Goal: Task Accomplishment & Management: Manage account settings

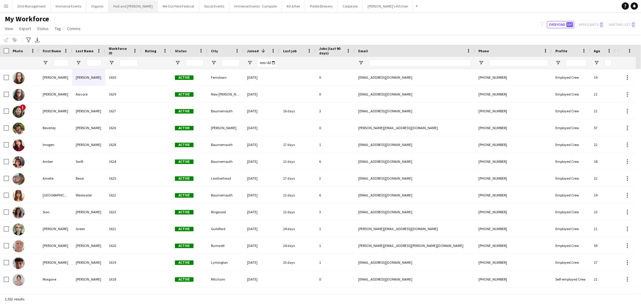
click at [134, 5] on button "Hall and [PERSON_NAME] Close" at bounding box center [132, 6] width 49 height 12
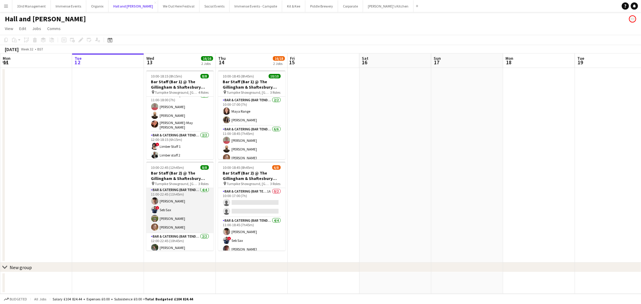
scroll to position [44, 0]
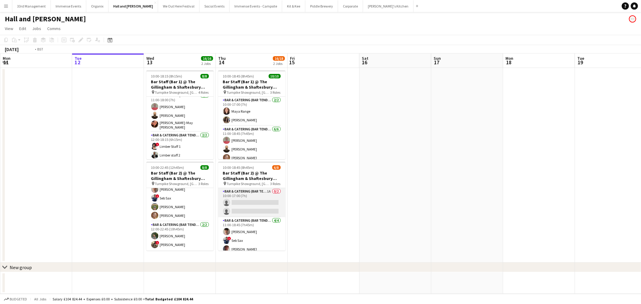
click at [251, 202] on app-card-role "Bar & Catering (Bar Tender) 1A 0/2 10:00-17:00 (7h) single-neutral-actions sing…" at bounding box center [251, 202] width 67 height 29
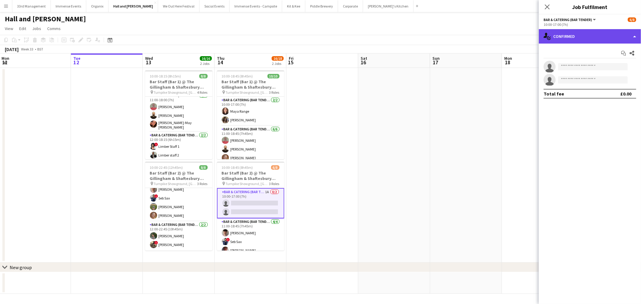
drag, startPoint x: 603, startPoint y: 34, endPoint x: 604, endPoint y: 38, distance: 4.3
click at [604, 34] on div "single-neutral-actions-check-2 Confirmed" at bounding box center [590, 36] width 102 height 14
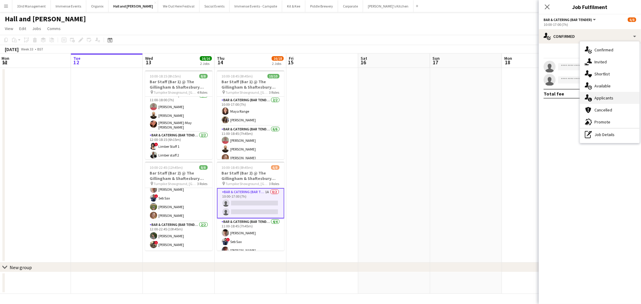
click at [603, 98] on div "single-neutral-actions-information Applicants" at bounding box center [609, 98] width 59 height 12
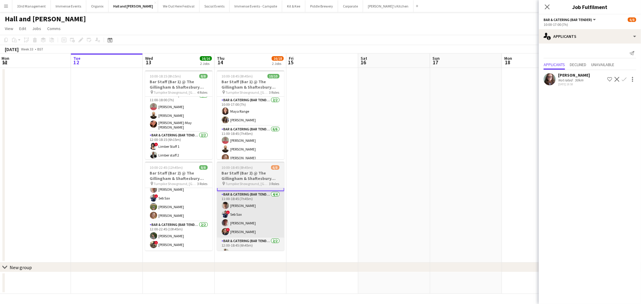
scroll to position [43, 0]
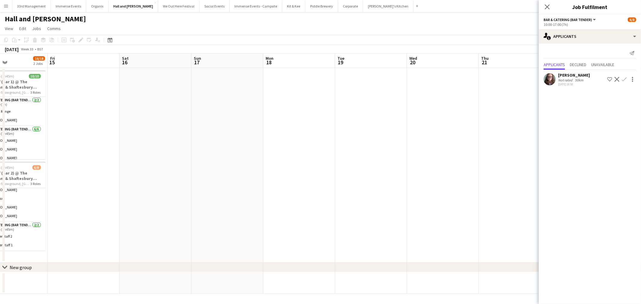
drag, startPoint x: 454, startPoint y: 167, endPoint x: 362, endPoint y: 159, distance: 92.3
click at [223, 174] on app-calendar-viewport "Mon 11 Tue 12 Wed 13 16/16 2 Jobs Thu 14 16/18 2 Jobs Fri 15 Sat 16 Sun 17 Mon …" at bounding box center [320, 173] width 641 height 240
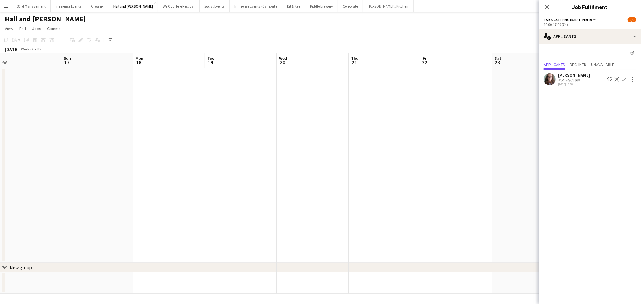
drag, startPoint x: 362, startPoint y: 159, endPoint x: 233, endPoint y: 175, distance: 129.8
click at [232, 176] on app-calendar-viewport "Wed 13 16/16 2 Jobs Thu 14 16/18 2 Jobs Fri 15 Sat 16 Sun 17 Mon 18 Tue 19 Wed …" at bounding box center [320, 173] width 641 height 240
drag, startPoint x: 337, startPoint y: 177, endPoint x: 271, endPoint y: 180, distance: 66.2
click at [213, 191] on app-calendar-viewport "Wed 13 16/16 2 Jobs Thu 14 16/18 2 Jobs Fri 15 Sat 16 Sun 17 Mon 18 Tue 19 Wed …" at bounding box center [320, 173] width 641 height 240
drag, startPoint x: 388, startPoint y: 181, endPoint x: 277, endPoint y: 179, distance: 111.5
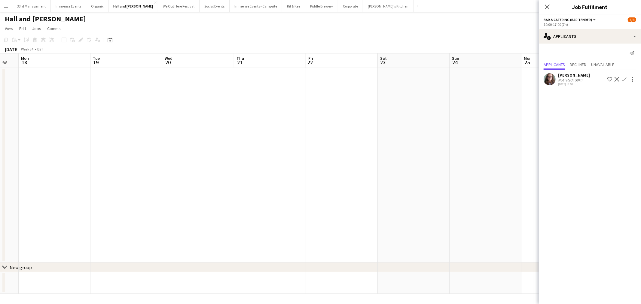
click at [226, 191] on app-calendar-viewport "Fri 15 Sat 16 Sun 17 Mon 18 Tue 19 Wed 20 Thu 21 Fri 22 Sat 23 Sun 24 Mon 25 Tu…" at bounding box center [320, 173] width 641 height 240
click at [337, 170] on app-date-cell at bounding box center [353, 165] width 72 height 195
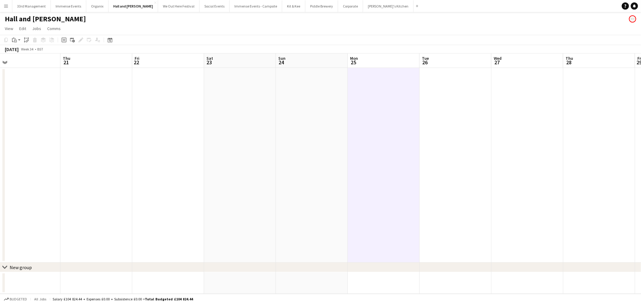
drag, startPoint x: 471, startPoint y: 116, endPoint x: 207, endPoint y: 150, distance: 266.4
click at [207, 150] on app-calendar-viewport "Mon 18 Tue 19 Wed 20 Thu 21 Fri 22 Sat 23 Sun 24 Mon 25 Tue 26 Wed 27 Thu 28 Fr…" at bounding box center [320, 173] width 641 height 240
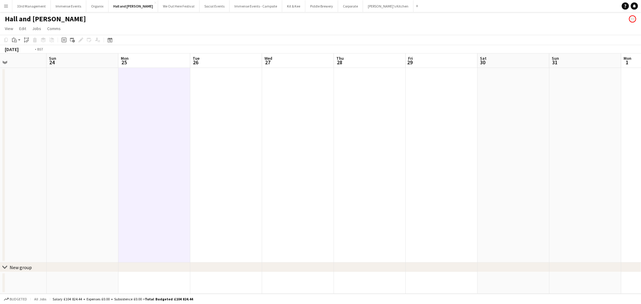
drag, startPoint x: 403, startPoint y: 145, endPoint x: 88, endPoint y: 166, distance: 315.3
click at [91, 166] on app-calendar-viewport "Thu 21 Fri 22 Sat 23 Sun 24 Mon 25 Tue 26 Wed 27 Thu 28 Fri 29 Sat 30 Sun 31 Mo…" at bounding box center [320, 173] width 641 height 240
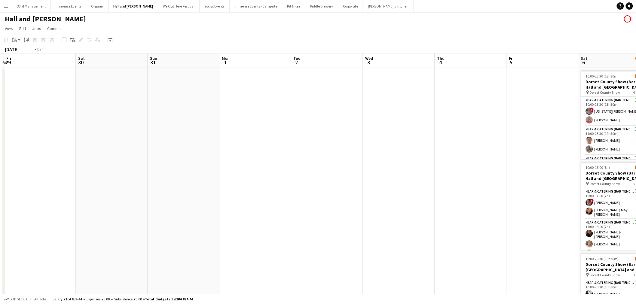
drag, startPoint x: 463, startPoint y: 142, endPoint x: 206, endPoint y: 158, distance: 257.5
click at [206, 158] on app-calendar-viewport "Tue 26 Wed 27 Thu 28 Fri 29 Sat 30 Sun 31 Mon 1 Tue 2 Wed 3 Thu 4 Fri 5 Sat 6 1…" at bounding box center [318, 217] width 636 height 328
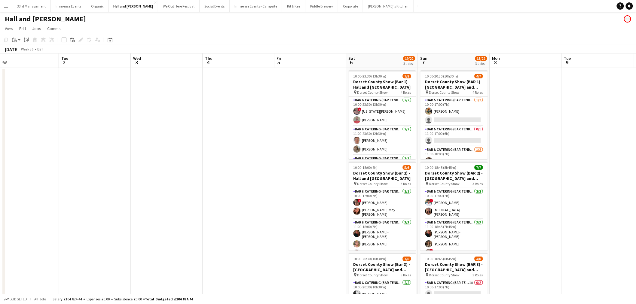
scroll to position [0, 227]
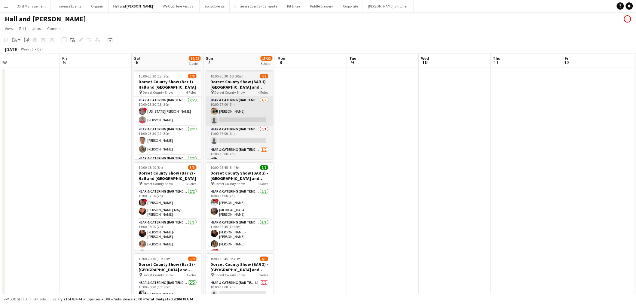
drag, startPoint x: 227, startPoint y: 139, endPoint x: 235, endPoint y: 110, distance: 30.3
click at [0, 148] on html "Menu Boards Boards Boards All jobs Status Workforce Workforce My Workforce Recr…" at bounding box center [318, 196] width 636 height 392
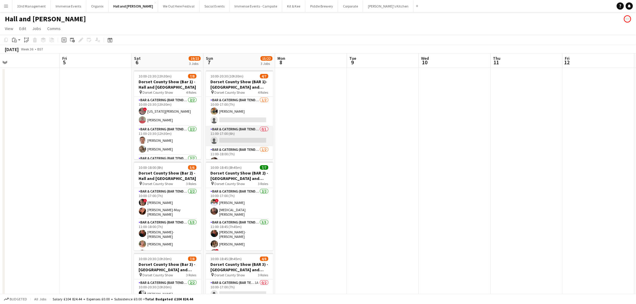
scroll to position [45, 0]
click at [235, 142] on app-card-role "Bar & Catering (Bar Tender) [DATE] 12:00-20:30 (8h30m) Maya Range [PERSON_NAME]" at bounding box center [239, 144] width 67 height 29
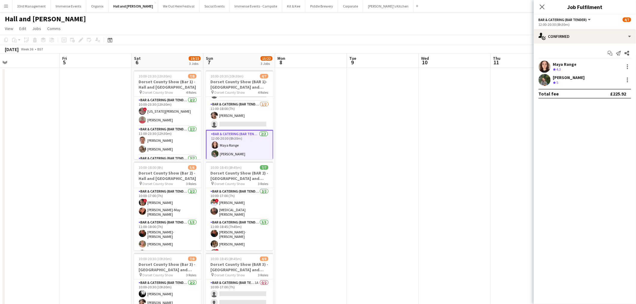
scroll to position [0, 228]
click at [627, 84] on div "[PERSON_NAME] Crew rating 5 41.1km" at bounding box center [585, 80] width 102 height 12
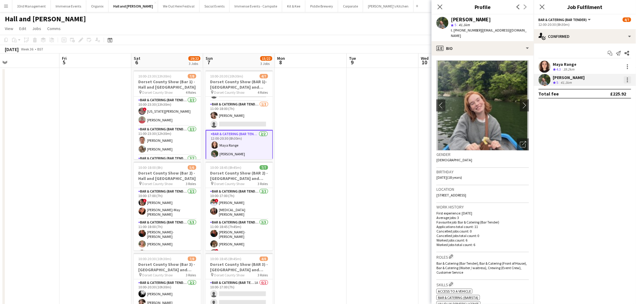
click at [627, 82] on div at bounding box center [627, 79] width 7 height 7
click at [604, 106] on span "Switch crew" at bounding box center [602, 105] width 26 height 5
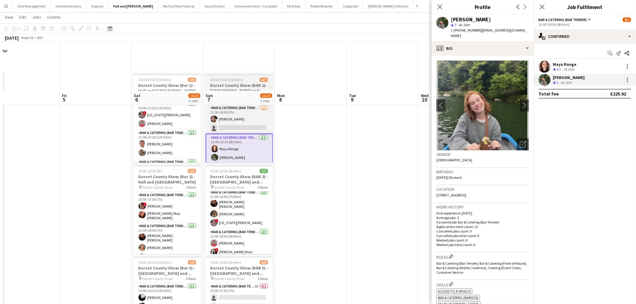
scroll to position [0, 0]
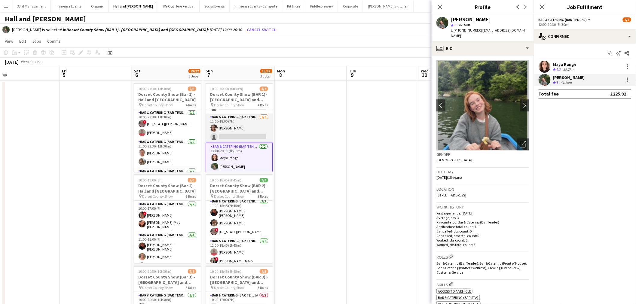
click at [219, 133] on app-card-role "Bar & Catering (Bar Tender) [DATE] 11:00-18:00 (7h) [PERSON_NAME] single-neutra…" at bounding box center [239, 128] width 67 height 29
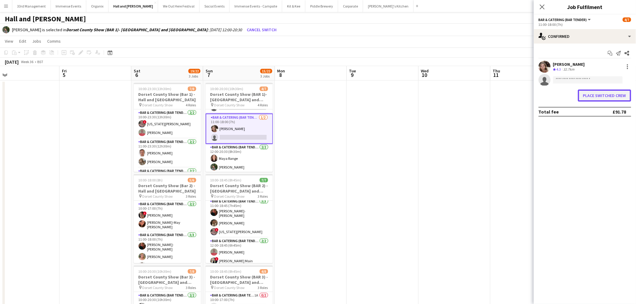
click at [612, 95] on button "Place switched crew" at bounding box center [604, 96] width 53 height 12
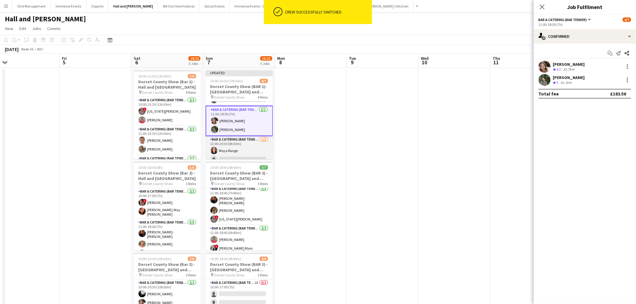
drag, startPoint x: 228, startPoint y: 150, endPoint x: 238, endPoint y: 146, distance: 10.2
click at [229, 150] on app-card-role "Bar & Catering (Bar Tender) [DATE] 12:00-20:30 (8h30m) Maya Range single-neutra…" at bounding box center [239, 150] width 67 height 29
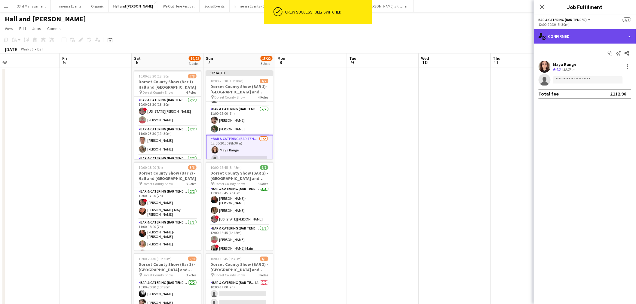
click at [576, 41] on div "single-neutral-actions-check-2 Confirmed" at bounding box center [585, 36] width 102 height 14
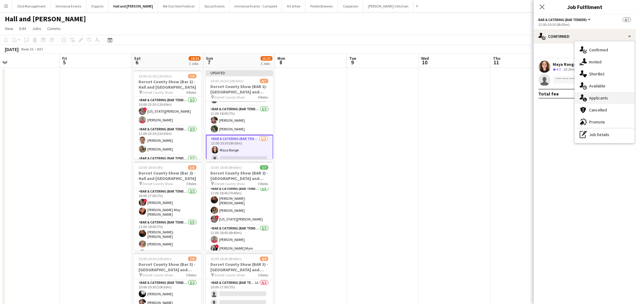
click at [605, 103] on div "single-neutral-actions-information Applicants" at bounding box center [604, 98] width 59 height 12
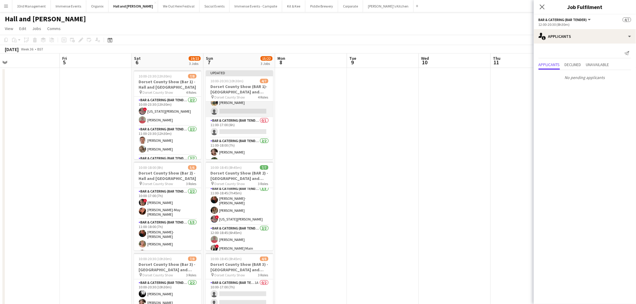
scroll to position [0, 0]
click at [233, 114] on app-card-role "Bar & Catering (Bar Tender) [DATE] 10:00-17:00 (7h) [PERSON_NAME] single-neutra…" at bounding box center [239, 116] width 67 height 29
click at [241, 149] on app-card-role "Bar & Catering (Bar Tender) [DATE] 12:00-20:30 (8h30m) Maya Range single-neutra…" at bounding box center [239, 144] width 67 height 29
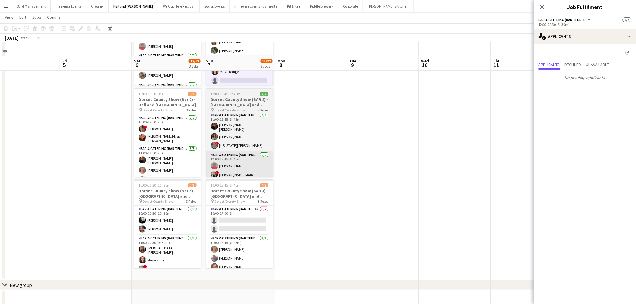
scroll to position [87, 0]
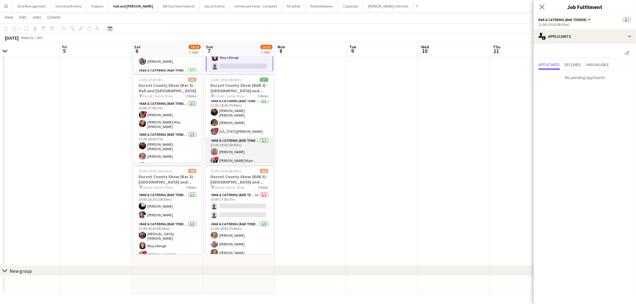
click at [243, 149] on app-card-role "Bar & Catering (Bar Tender) [DATE] 12:00-18:45 (6h45m) [PERSON_NAME] ! [PERSON_…" at bounding box center [239, 151] width 67 height 29
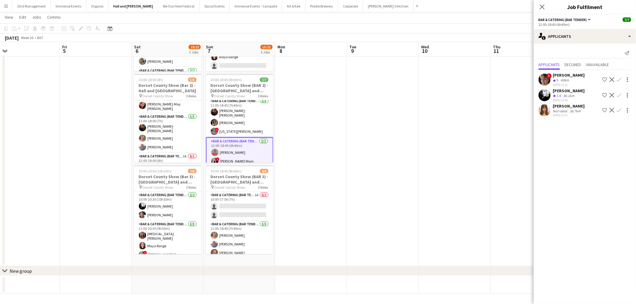
scroll to position [25, 0]
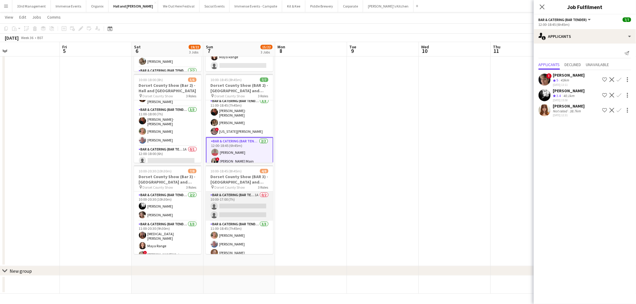
click at [223, 215] on app-card-role "Bar & Catering (Bar Tender) 1A 0/2 10:00-17:00 (7h) single-neutral-actions sing…" at bounding box center [239, 206] width 67 height 29
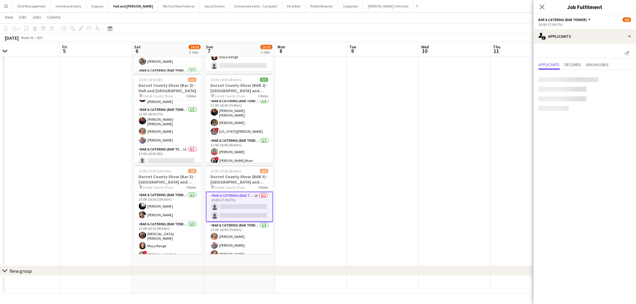
scroll to position [0, 227]
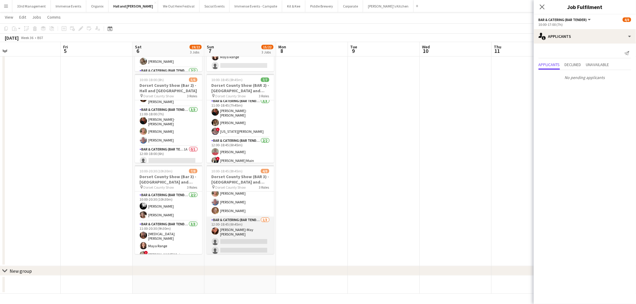
click at [241, 238] on app-card-role "Bar & Catering (Bar Tender) [DATE] 12:00-18:45 (6h45m) [PERSON_NAME]-May [PERSO…" at bounding box center [240, 237] width 67 height 40
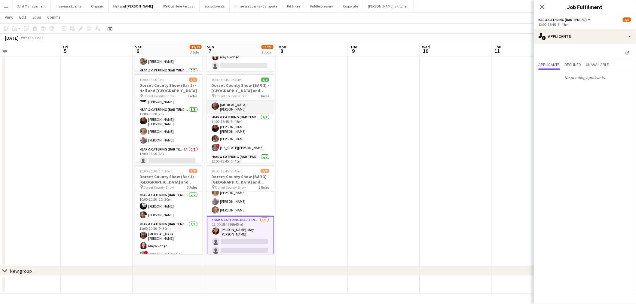
scroll to position [34, 0]
click at [237, 124] on app-card-role "Bar & Catering (Bar Tender) [DATE] 11:00-18:45 (7h45m) [PERSON_NAME]-[PERSON_NA…" at bounding box center [240, 118] width 67 height 40
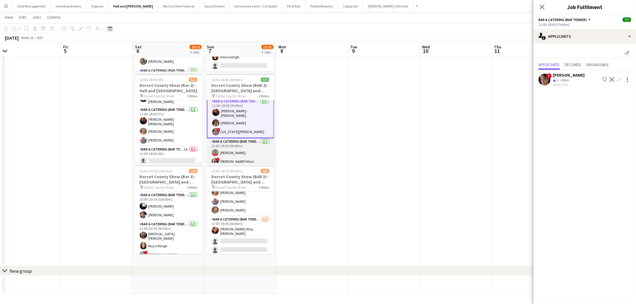
click at [233, 144] on app-card-role "Bar & Catering (Bar Tender) [DATE] 12:00-18:45 (6h45m) [PERSON_NAME] ! [PERSON_…" at bounding box center [240, 152] width 67 height 29
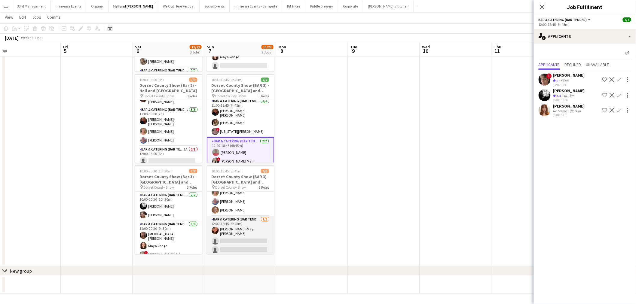
click at [236, 232] on app-card-role "Bar & Catering (Bar Tender) [DATE] 12:00-18:45 (6h45m) [PERSON_NAME]-May [PERSO…" at bounding box center [240, 236] width 67 height 40
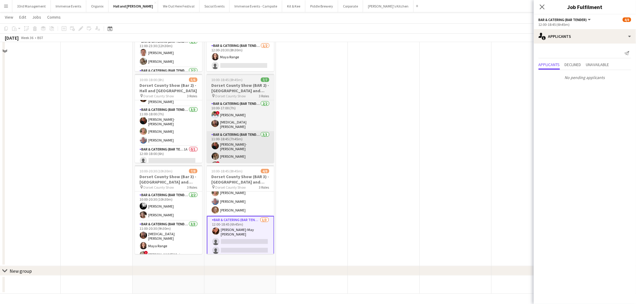
scroll to position [0, 0]
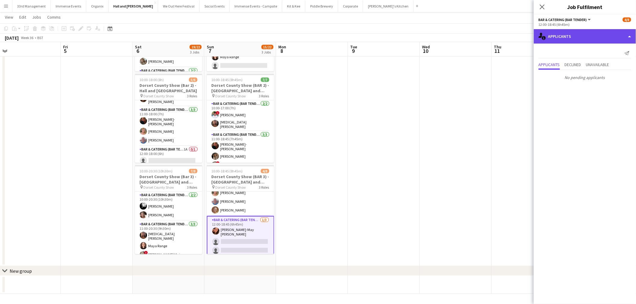
click at [566, 29] on div "single-neutral-actions-information Applicants" at bounding box center [585, 36] width 102 height 14
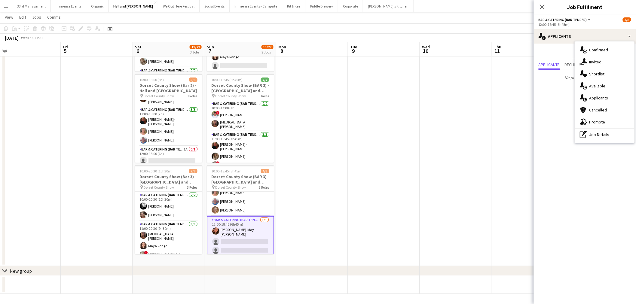
click at [581, 43] on div "single-neutral-actions-check-2 Confirmed single-neutral-actions-share-1 Invited…" at bounding box center [604, 92] width 59 height 102
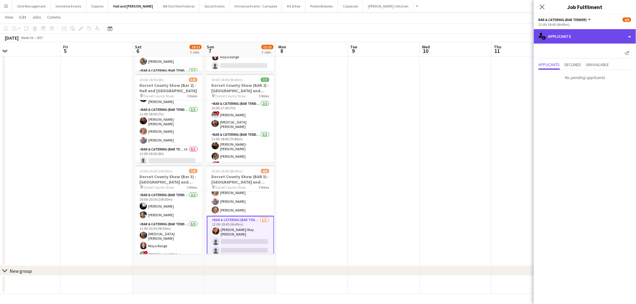
click at [578, 37] on div "single-neutral-actions-information Applicants" at bounding box center [585, 36] width 102 height 14
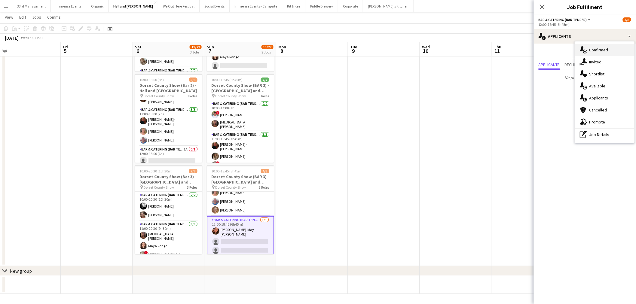
click at [584, 50] on icon at bounding box center [585, 52] width 4 height 4
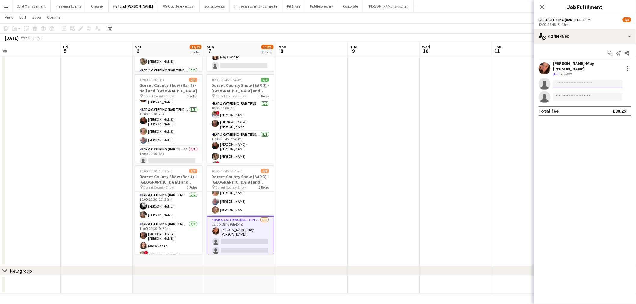
click at [561, 82] on input at bounding box center [588, 83] width 70 height 7
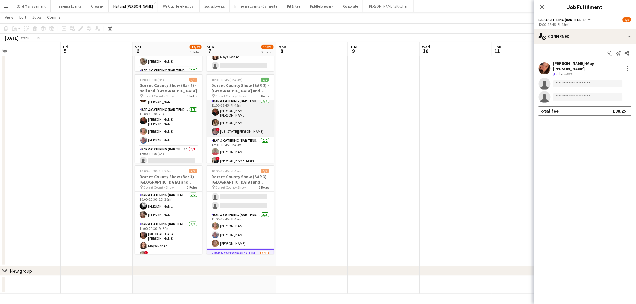
click at [238, 129] on app-card-role "Bar & Catering (Bar Tender) [DATE] 11:00-18:45 (7h45m) [PERSON_NAME]-[PERSON_NA…" at bounding box center [240, 118] width 67 height 40
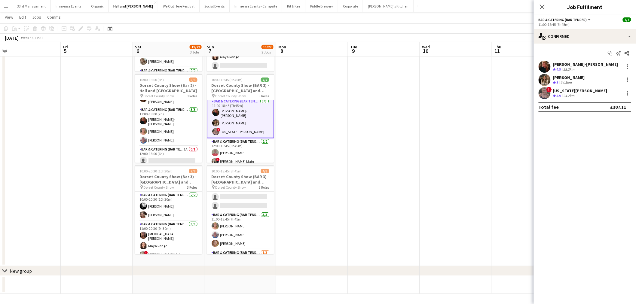
click at [574, 53] on div "Start chat Send notification Share" at bounding box center [584, 53] width 93 height 10
click at [572, 32] on div "single-neutral-actions-check-2 Confirmed" at bounding box center [585, 36] width 102 height 14
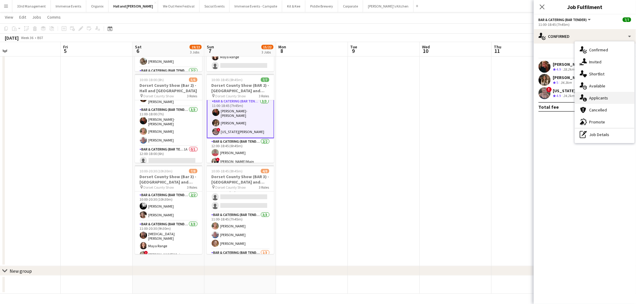
click at [602, 95] on div "single-neutral-actions-information Applicants" at bounding box center [604, 98] width 59 height 12
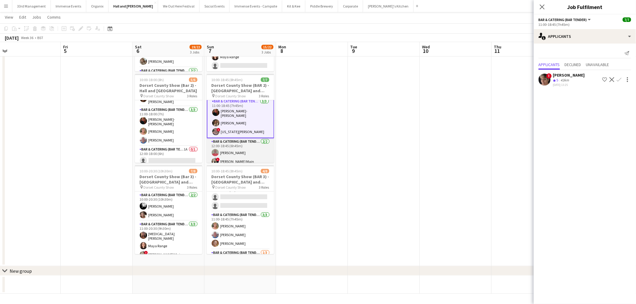
click at [236, 143] on app-card-role "Bar & Catering (Bar Tender) [DATE] 12:00-18:45 (6h45m) [PERSON_NAME] ! [PERSON_…" at bounding box center [240, 152] width 67 height 29
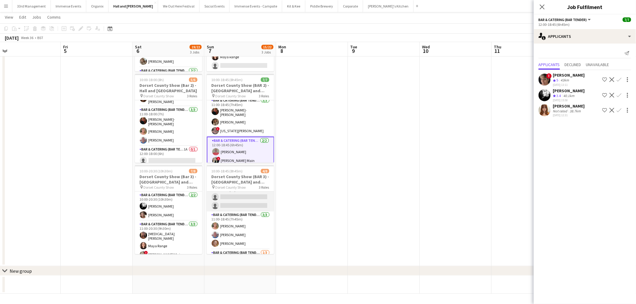
click at [238, 198] on app-card-role "Bar & Catering (Bar Tender) 1A 0/2 10:00-17:00 (7h) single-neutral-actions sing…" at bounding box center [240, 196] width 67 height 29
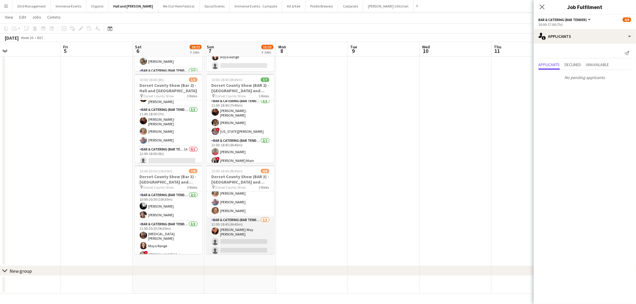
click at [251, 234] on app-card-role "Bar & Catering (Bar Tender) [DATE] 12:00-18:45 (6h45m) [PERSON_NAME]-May [PERSO…" at bounding box center [240, 237] width 67 height 40
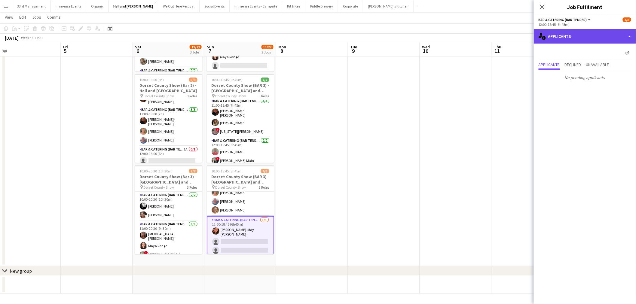
click at [559, 36] on div "single-neutral-actions-information Applicants" at bounding box center [585, 36] width 102 height 14
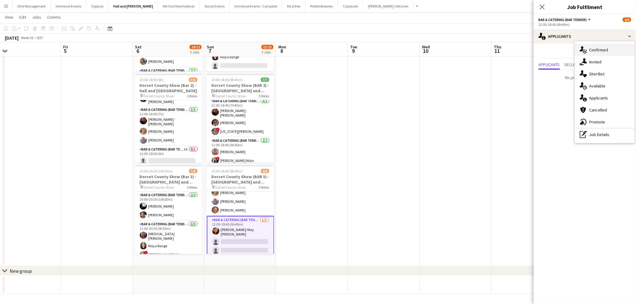
click at [579, 45] on div "single-neutral-actions-check-2 Confirmed" at bounding box center [604, 50] width 59 height 12
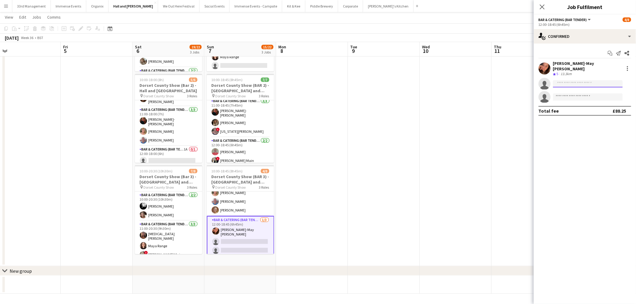
click at [567, 80] on input at bounding box center [588, 83] width 70 height 7
click at [579, 31] on div "single-neutral-actions-check-2 Confirmed" at bounding box center [585, 36] width 102 height 14
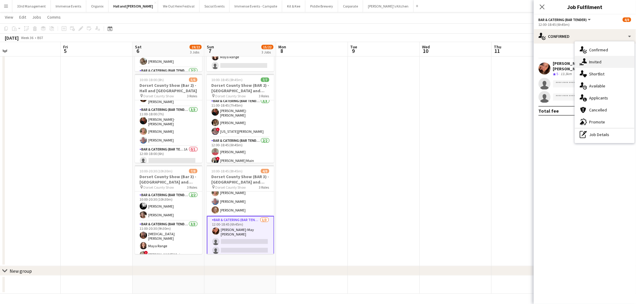
click at [599, 59] on div "single-neutral-actions-share-1 Invited" at bounding box center [604, 62] width 59 height 12
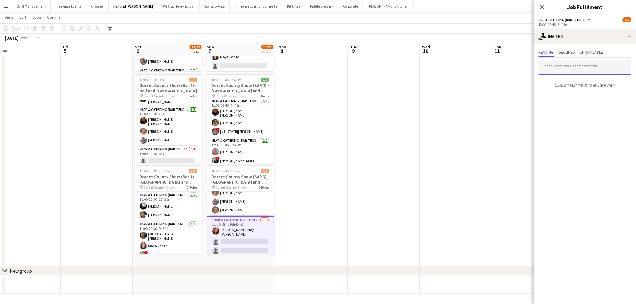
click at [555, 70] on input "text" at bounding box center [584, 67] width 93 height 15
type input "********"
click at [581, 85] on span "[EMAIL_ADDRESS][DOMAIN_NAME]" at bounding box center [585, 87] width 83 height 5
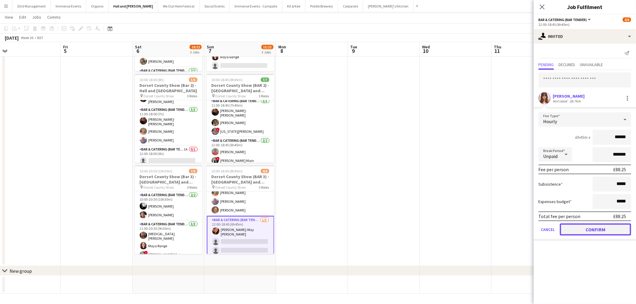
click at [585, 228] on button "Confirm" at bounding box center [595, 230] width 71 height 12
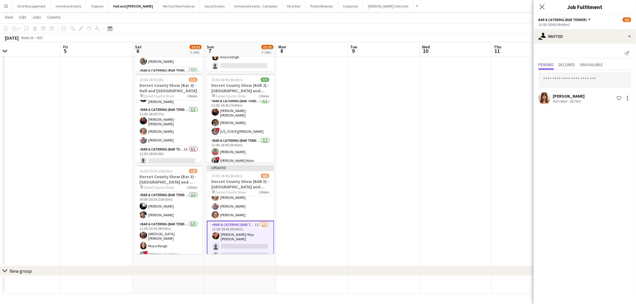
click at [473, 117] on app-date-cell at bounding box center [456, 123] width 72 height 286
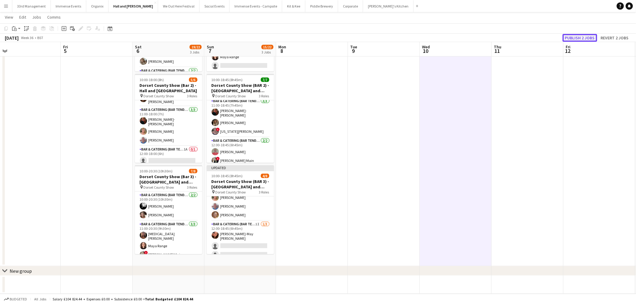
click at [587, 41] on button "Publish 2 jobs" at bounding box center [580, 38] width 35 height 8
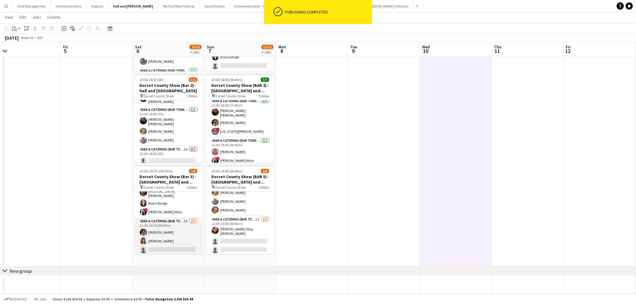
click at [178, 229] on app-card-role "Bar & Catering (Bar Tender) 1A [DATE] 12:00-20:30 (8h30m) [PERSON_NAME] [PERSON…" at bounding box center [168, 237] width 67 height 38
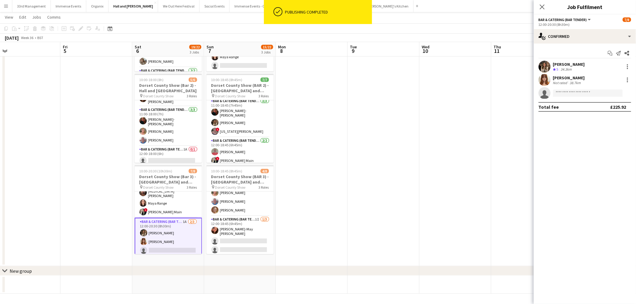
click at [575, 29] on app-options-switcher "Bar & Catering (Bar Tender) All roles Bar & Catering (Bar Tender) [DATE] 12:00-…" at bounding box center [585, 21] width 102 height 15
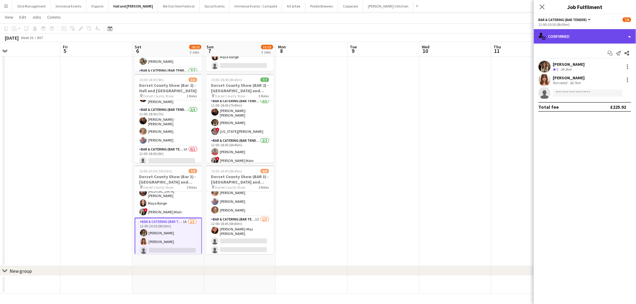
click at [575, 38] on div "single-neutral-actions-check-2 Confirmed" at bounding box center [585, 36] width 102 height 14
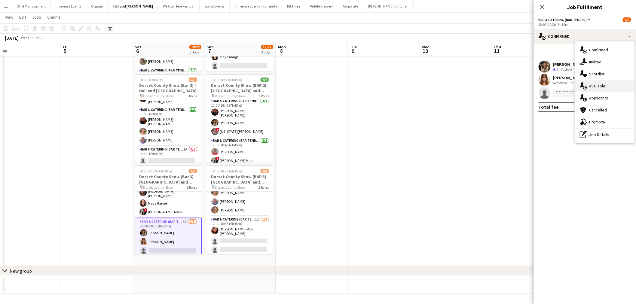
click at [607, 88] on div "single-neutral-actions-upload Available" at bounding box center [604, 86] width 59 height 12
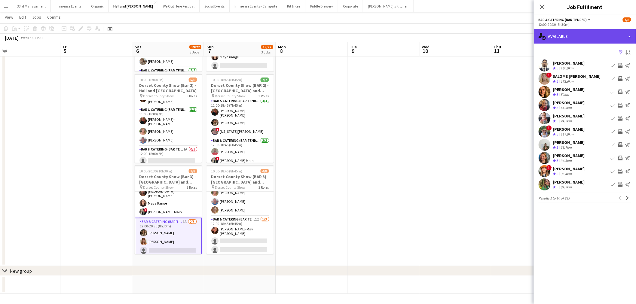
click at [572, 43] on div "single-neutral-actions-upload Available" at bounding box center [585, 36] width 102 height 14
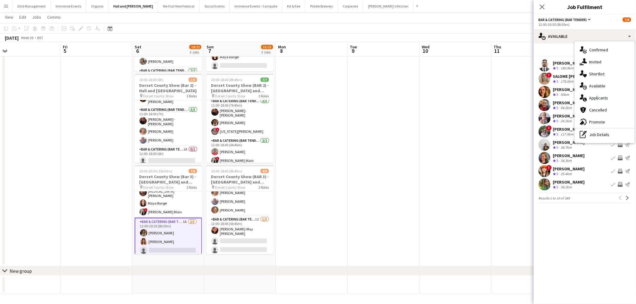
click at [595, 99] on div "single-neutral-actions-information Applicants" at bounding box center [604, 98] width 59 height 12
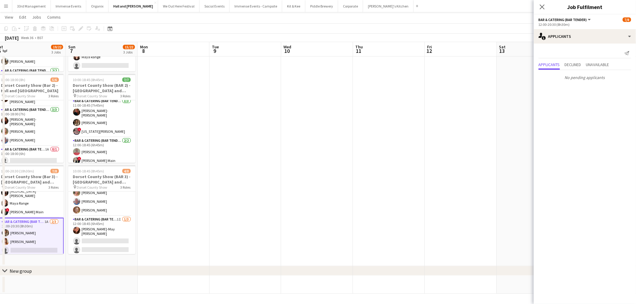
drag, startPoint x: 346, startPoint y: 150, endPoint x: 300, endPoint y: 133, distance: 49.6
click at [184, 149] on app-calendar-viewport "Wed 3 Thu 4 Fri 5 Sat 6 19/22 3 Jobs Sun 7 15/22 3 Jobs Mon 8 Tue 9 Wed 10 Thu …" at bounding box center [318, 115] width 636 height 358
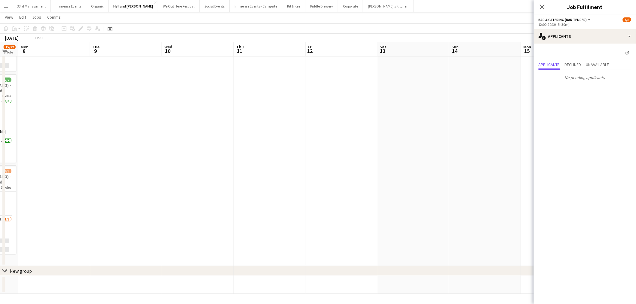
drag, startPoint x: 425, startPoint y: 133, endPoint x: 269, endPoint y: 139, distance: 156.0
click at [269, 139] on app-calendar-viewport "Fri 5 Sat 6 19/22 3 Jobs Sun 7 15/22 3 Jobs Mon 8 Tue 9 Wed 10 Thu 11 Fri 12 Sa…" at bounding box center [318, 115] width 636 height 358
drag, startPoint x: 368, startPoint y: 131, endPoint x: 98, endPoint y: 137, distance: 270.2
click at [194, 139] on app-calendar-viewport "Sun 7 15/22 3 Jobs Mon 8 Tue 9 Wed 10 Thu 11 Fri 12 Sat 13 Sun 14 Mon 15 Tue 16…" at bounding box center [318, 115] width 636 height 358
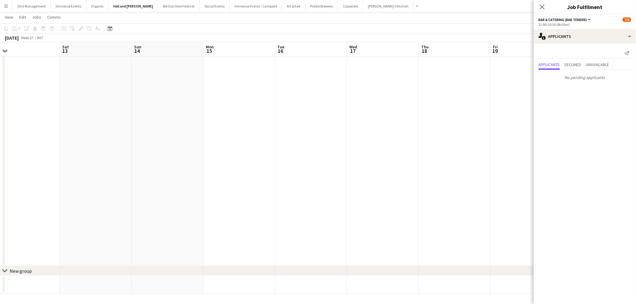
drag, startPoint x: 377, startPoint y: 138, endPoint x: 232, endPoint y: 143, distance: 145.2
click at [259, 146] on app-calendar-viewport "Tue 9 Wed 10 Thu 11 Fri 12 Sat 13 Sun 14 Mon 15 Tue 16 Wed 17 Thu 18 Fri 19 Sat…" at bounding box center [318, 115] width 636 height 358
click at [317, 136] on app-date-cell at bounding box center [319, 123] width 72 height 286
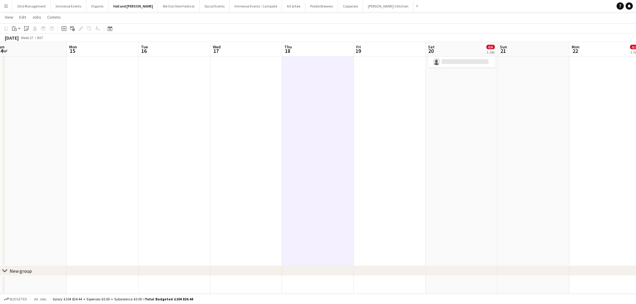
drag, startPoint x: 413, startPoint y: 120, endPoint x: 403, endPoint y: 117, distance: 10.7
click at [408, 121] on app-calendar-viewport "Thu 11 Fri 12 Sat 13 Sun 14 Mon 15 Tue 16 Wed 17 Thu 18 Fri 19 Sat 20 0/6 1 Job…" at bounding box center [318, 115] width 636 height 358
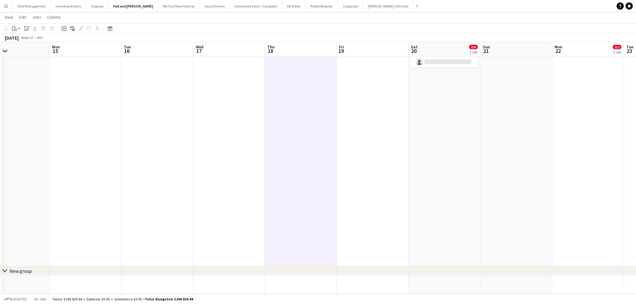
scroll to position [42, 0]
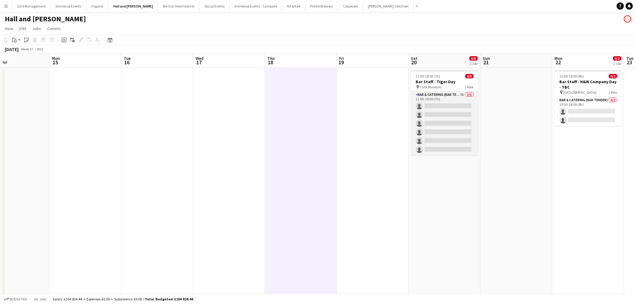
click at [455, 122] on app-card-role "Bar & Catering (Bar Tender) 7A 0/6 11:00-18:00 (7h) single-neutral-actions sing…" at bounding box center [444, 123] width 67 height 64
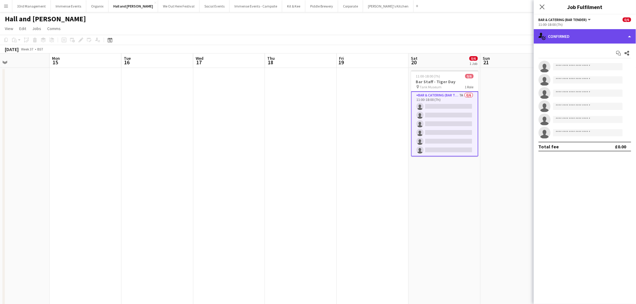
click at [565, 35] on div "single-neutral-actions-check-2 Confirmed" at bounding box center [585, 36] width 102 height 14
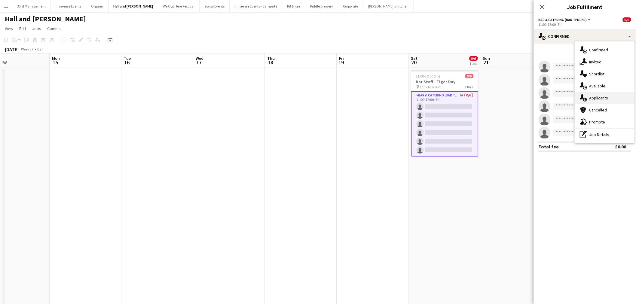
click at [608, 96] on div "single-neutral-actions-information Applicants" at bounding box center [604, 98] width 59 height 12
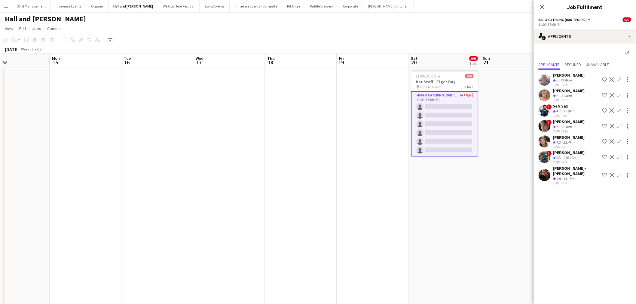
click at [620, 110] on app-icon "Confirm" at bounding box center [619, 110] width 5 height 5
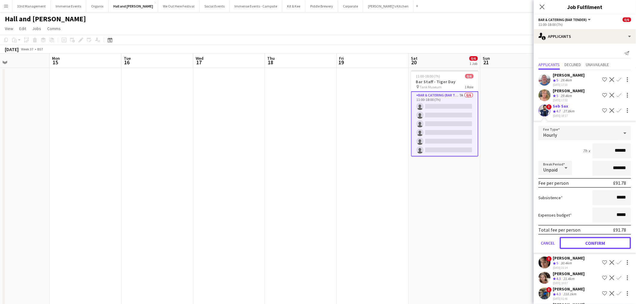
click at [582, 243] on button "Confirm" at bounding box center [595, 243] width 71 height 12
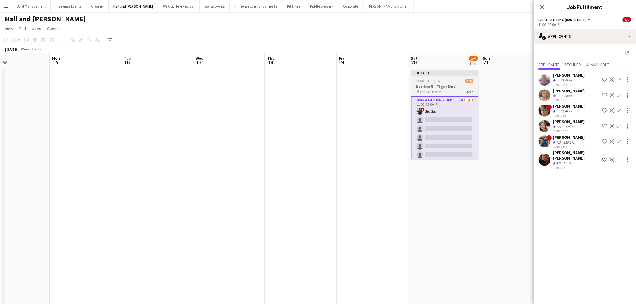
click at [431, 76] on app-job-card "Updated 11:00-18:00 (7h) 1/6 Bar Staff - Tiger Day pin Tank Museum 1 Role Bar &…" at bounding box center [444, 114] width 67 height 89
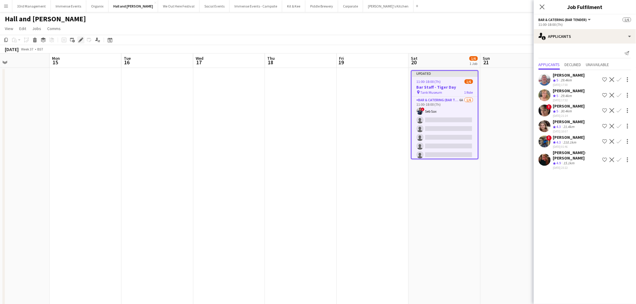
click at [80, 38] on icon "Edit" at bounding box center [80, 40] width 5 height 5
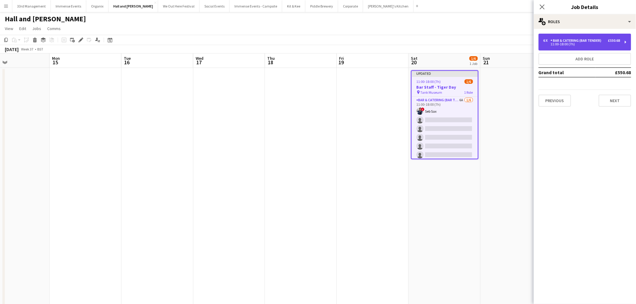
click at [579, 49] on div "6 x Bar & Catering (Bar Tender) £550.68 11:00-18:00 (7h)" at bounding box center [584, 42] width 93 height 17
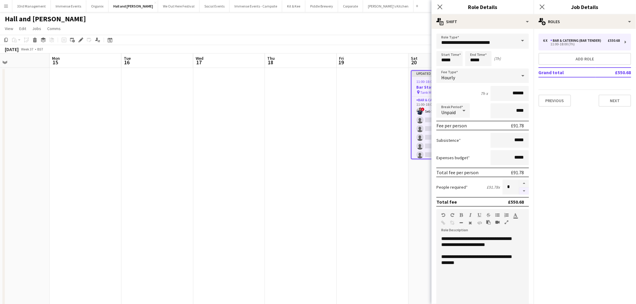
click at [524, 188] on button "button" at bounding box center [524, 192] width 10 height 8
click at [523, 188] on button "button" at bounding box center [524, 192] width 10 height 8
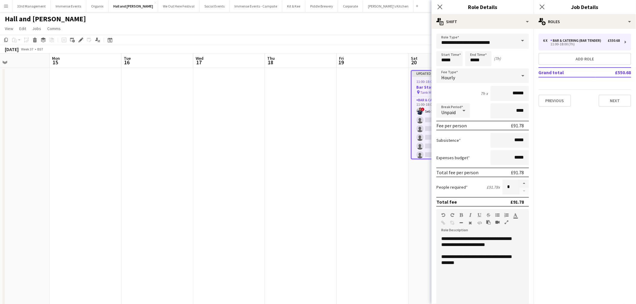
click at [522, 188] on div at bounding box center [524, 187] width 10 height 15
click at [519, 181] on button "button" at bounding box center [524, 184] width 10 height 8
type input "*"
click at [323, 151] on app-date-cell at bounding box center [301, 211] width 72 height 286
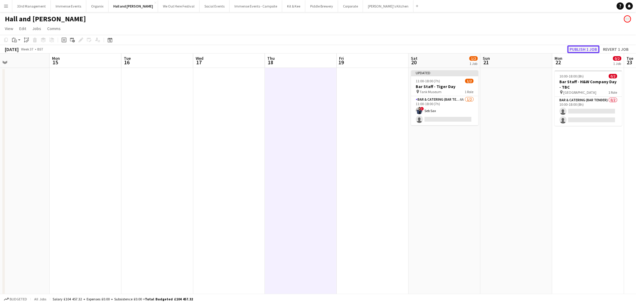
click at [586, 46] on button "Publish 1 job" at bounding box center [583, 49] width 32 height 8
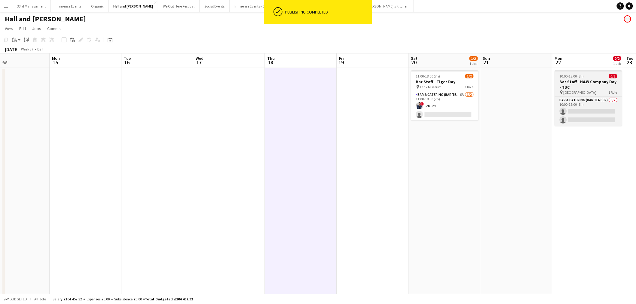
click at [570, 78] on app-job-card "10:00-18:00 (8h) 0/2 Bar Staff - H&W Company Day - TBC pin Basingstoke 1 Role B…" at bounding box center [588, 98] width 67 height 56
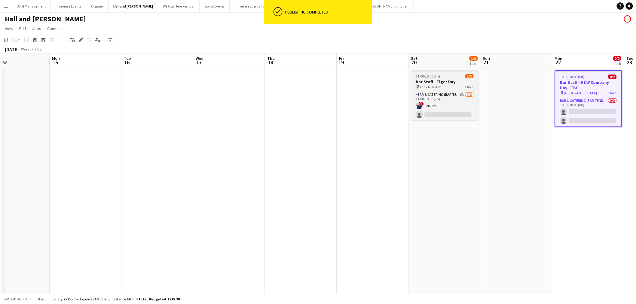
click at [434, 77] on span "11:00-18:00 (7h)" at bounding box center [428, 76] width 24 height 5
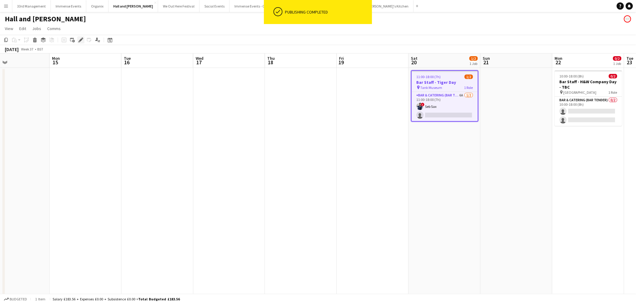
click at [78, 40] on icon "Edit" at bounding box center [80, 40] width 5 height 5
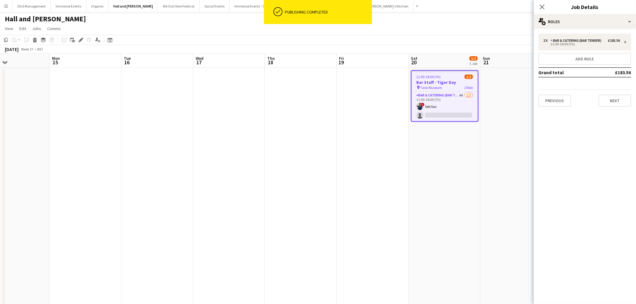
click at [455, 84] on h3 "Bar Staff - Tiger Day" at bounding box center [445, 82] width 66 height 5
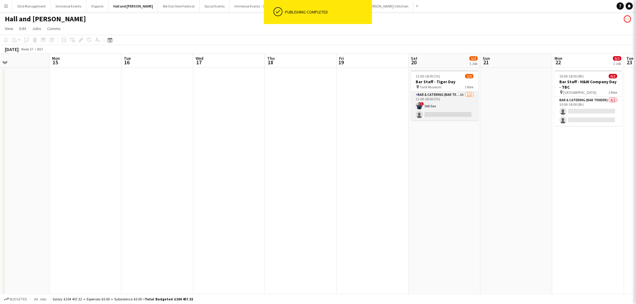
drag, startPoint x: 451, startPoint y: 101, endPoint x: 521, endPoint y: 65, distance: 78.5
click at [451, 101] on app-card-role "Bar & Catering (Bar Tender) 6A [DATE] 11:00-18:00 (7h) ! Seb Sax single-neutral…" at bounding box center [444, 105] width 67 height 29
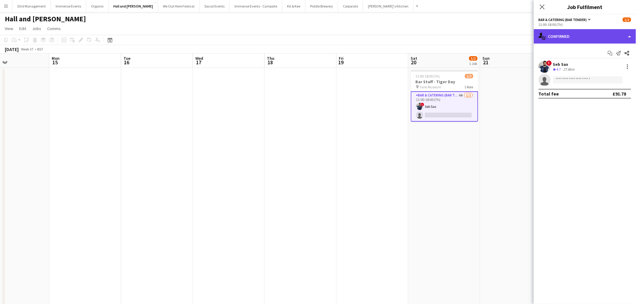
click at [603, 37] on div "single-neutral-actions-check-2 Confirmed" at bounding box center [585, 36] width 102 height 14
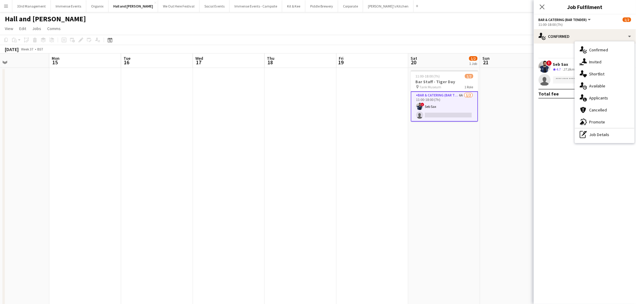
click at [608, 101] on div "single-neutral-actions-information Applicants" at bounding box center [604, 98] width 59 height 12
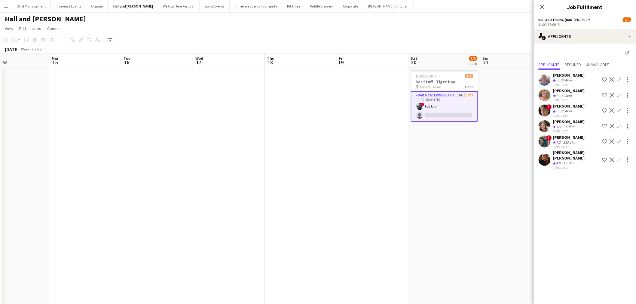
click at [545, 109] on app-user-avatar at bounding box center [544, 111] width 12 height 12
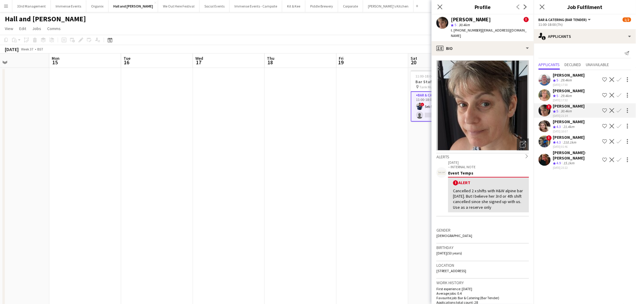
click at [547, 154] on app-user-avatar at bounding box center [544, 160] width 12 height 12
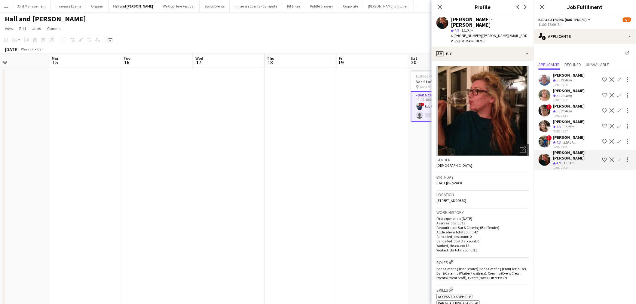
click at [545, 124] on app-user-avatar at bounding box center [544, 126] width 12 height 12
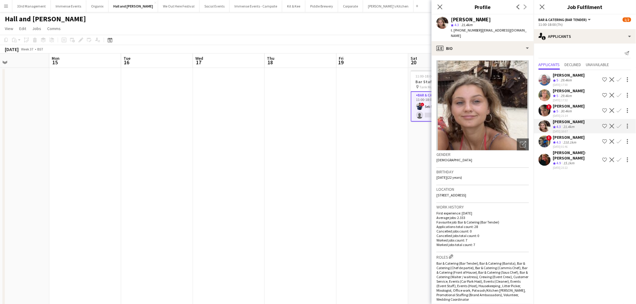
click at [547, 154] on app-user-avatar at bounding box center [544, 160] width 12 height 12
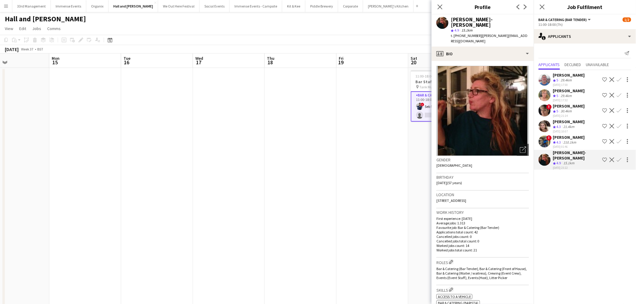
click at [618, 157] on app-icon "Confirm" at bounding box center [619, 159] width 5 height 5
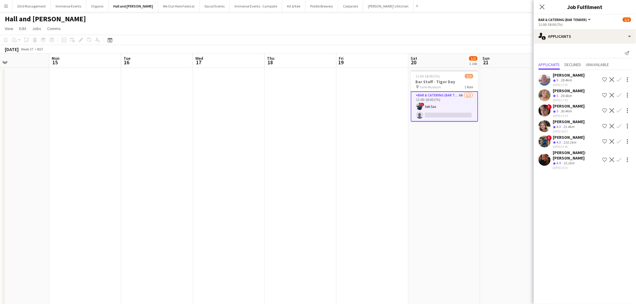
click at [620, 156] on button "Confirm" at bounding box center [618, 159] width 7 height 7
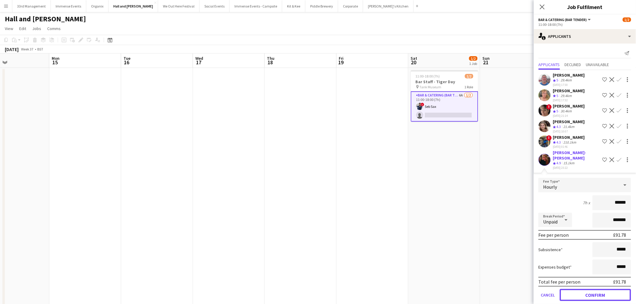
drag, startPoint x: 597, startPoint y: 282, endPoint x: 468, endPoint y: 214, distance: 146.4
click at [597, 289] on button "Confirm" at bounding box center [595, 295] width 71 height 12
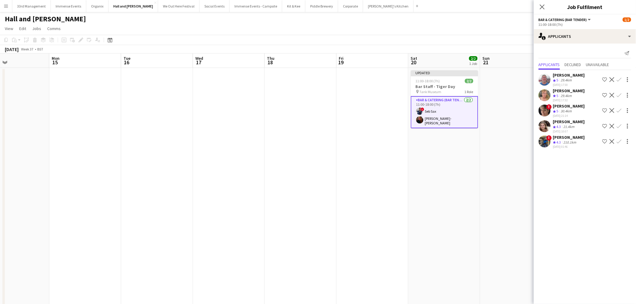
click at [445, 204] on app-date-cell "Updated 11:00-18:00 (7h) 2/2 Bar Staff - Tiger Day pin Tank Museum 1 Role Bar &…" at bounding box center [444, 211] width 72 height 286
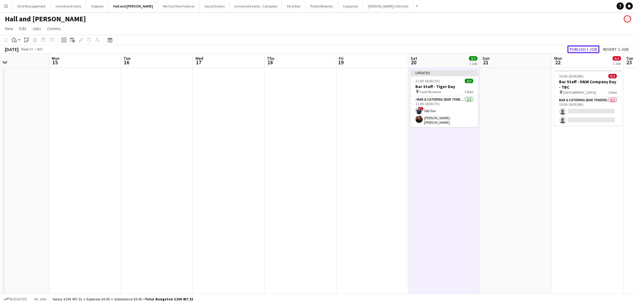
click at [590, 52] on button "Publish 1 job" at bounding box center [583, 49] width 32 height 8
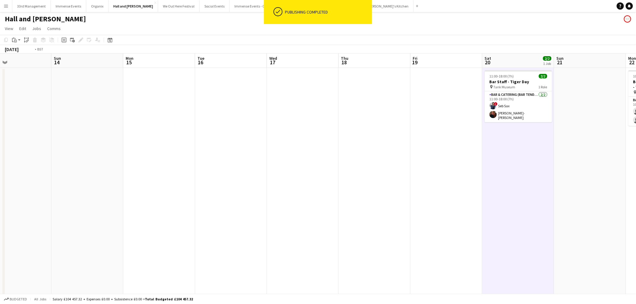
drag, startPoint x: 524, startPoint y: 170, endPoint x: 367, endPoint y: 179, distance: 158.0
click at [367, 179] on app-calendar-viewport "Thu 11 Fri 12 Sat 13 Sun 14 Mon 15 Tue 16 Wed 17 Thu 18 Fri 19 Sat 20 2/2 1 Job…" at bounding box center [318, 217] width 636 height 328
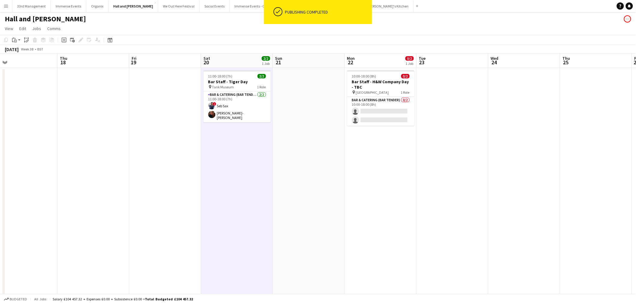
drag, startPoint x: 276, startPoint y: 190, endPoint x: 262, endPoint y: 174, distance: 21.5
click at [218, 190] on app-calendar-viewport "Sun 14 Mon 15 Tue 16 Wed 17 Thu 18 Fri 19 Sat 20 2/2 1 Job Sun 21 Mon 22 0/2 1 …" at bounding box center [318, 217] width 636 height 328
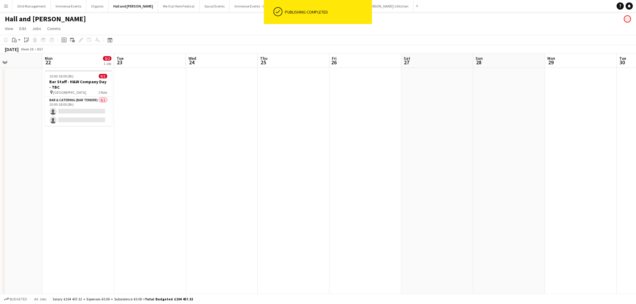
scroll to position [0, 208]
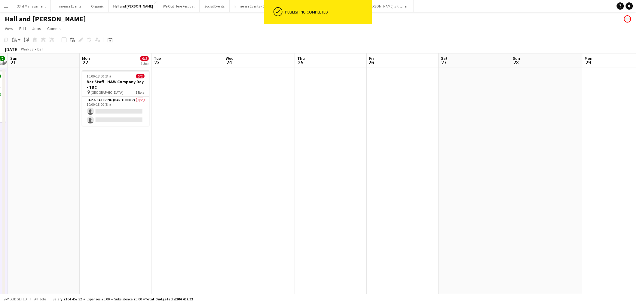
drag, startPoint x: 495, startPoint y: 160, endPoint x: 301, endPoint y: 160, distance: 193.8
click at [301, 160] on app-calendar-viewport "Thu 18 Fri 19 Sat 20 2/2 1 Job Sun 21 Mon 22 0/2 1 Job Tue 23 Wed 24 Thu 25 Fri…" at bounding box center [318, 217] width 636 height 328
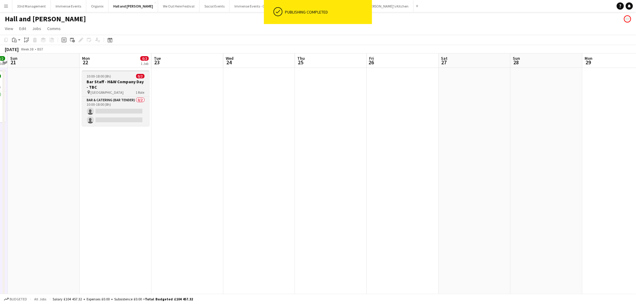
click at [123, 71] on div at bounding box center [115, 70] width 67 height 1
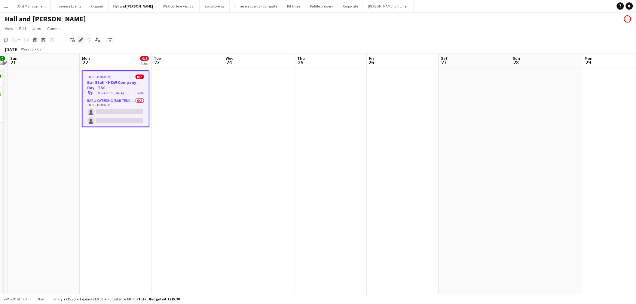
click at [83, 40] on div "Edit" at bounding box center [80, 39] width 7 height 7
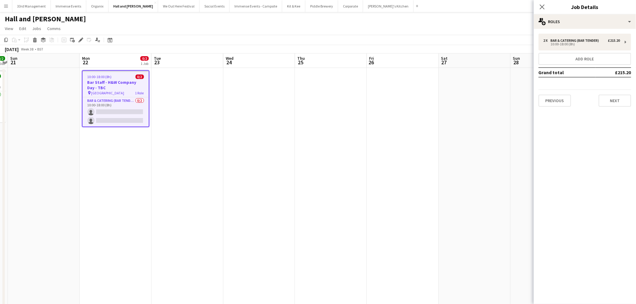
drag, startPoint x: 606, startPoint y: 92, endPoint x: 607, endPoint y: 99, distance: 7.6
click at [606, 93] on div "Previous Next" at bounding box center [584, 98] width 93 height 17
click at [607, 99] on button "Next" at bounding box center [615, 101] width 32 height 12
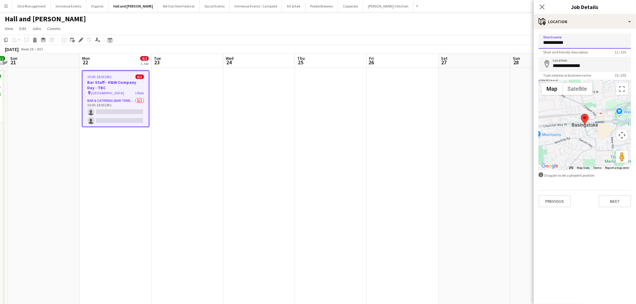
click at [545, 45] on input "**********" at bounding box center [584, 41] width 93 height 15
drag, startPoint x: 580, startPoint y: 41, endPoint x: 504, endPoint y: 41, distance: 76.3
click at [504, 41] on body "Menu Boards Boards Boards All jobs Status Workforce Workforce My Workforce Recr…" at bounding box center [318, 196] width 636 height 392
type input "**********"
drag, startPoint x: 610, startPoint y: 213, endPoint x: 609, endPoint y: 200, distance: 13.9
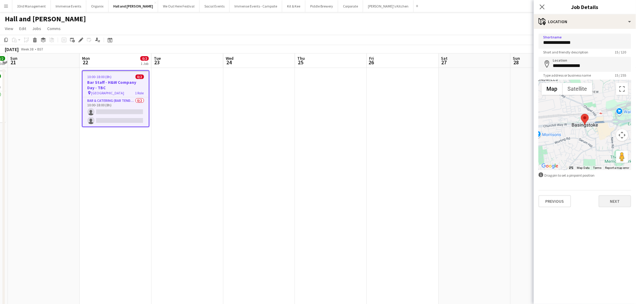
click at [609, 213] on mat-expansion-panel "**********" at bounding box center [585, 166] width 102 height 275
click at [610, 199] on button "Next" at bounding box center [615, 201] width 32 height 12
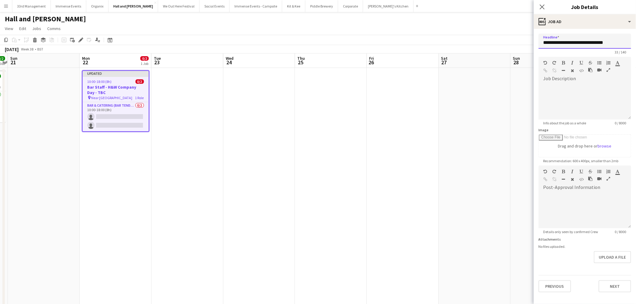
drag, startPoint x: 613, startPoint y: 41, endPoint x: 606, endPoint y: 40, distance: 7.1
click at [606, 40] on input "**********" at bounding box center [584, 41] width 93 height 15
type input "**********"
click at [608, 283] on button "Next" at bounding box center [615, 286] width 32 height 12
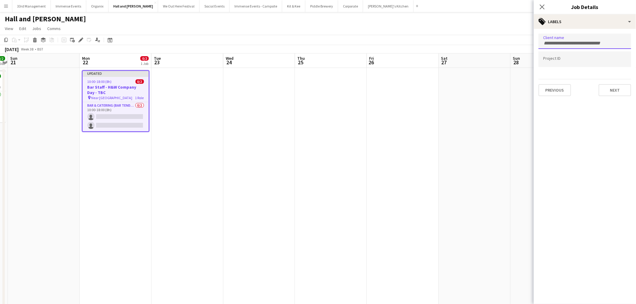
click at [577, 43] on input "Type to search client labels..." at bounding box center [584, 43] width 83 height 5
click at [617, 96] on div "Client name Project ID Previous Next" at bounding box center [585, 65] width 102 height 72
click at [614, 91] on button "Next" at bounding box center [615, 90] width 32 height 12
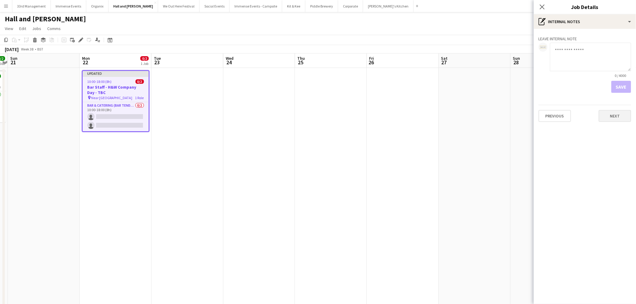
click at [617, 111] on div "Previous Next" at bounding box center [584, 113] width 93 height 17
click at [614, 118] on button "Next" at bounding box center [615, 116] width 32 height 12
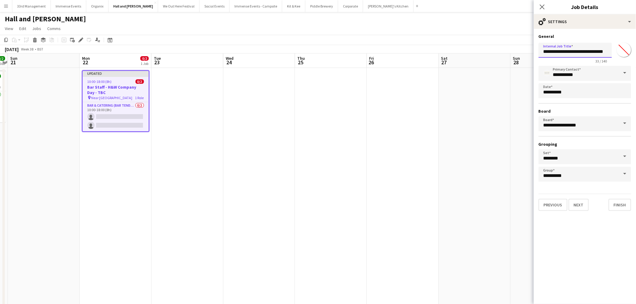
scroll to position [0, 7]
drag, startPoint x: 590, startPoint y: 52, endPoint x: 614, endPoint y: 51, distance: 23.5
click at [614, 51] on div "**********" at bounding box center [584, 51] width 93 height 23
click at [604, 50] on input "**********" at bounding box center [574, 50] width 73 height 15
click at [599, 50] on input "**********" at bounding box center [574, 50] width 73 height 15
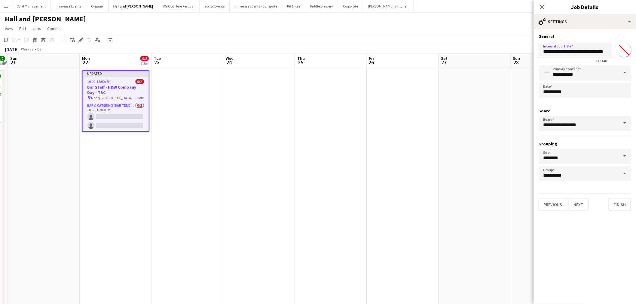
drag, startPoint x: 605, startPoint y: 50, endPoint x: 611, endPoint y: 50, distance: 6.3
click at [611, 50] on input "**********" at bounding box center [574, 50] width 73 height 15
type input "**********"
drag, startPoint x: 617, startPoint y: 201, endPoint x: 579, endPoint y: 183, distance: 41.4
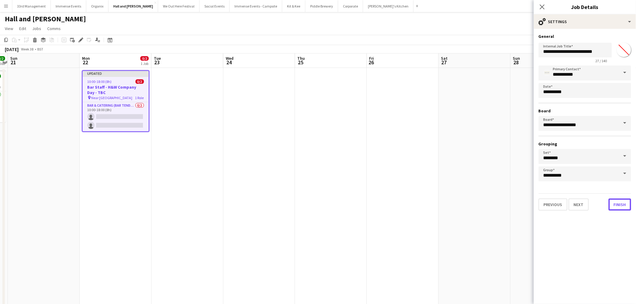
click at [616, 201] on button "Finish" at bounding box center [619, 205] width 23 height 12
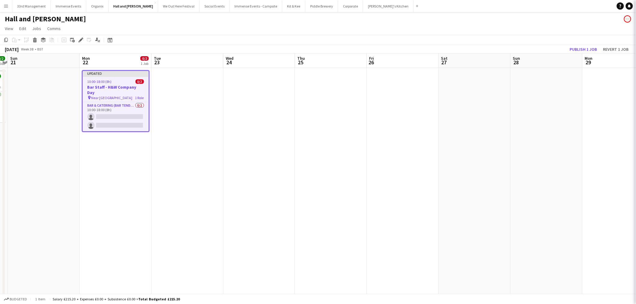
click at [315, 117] on app-date-cell at bounding box center [331, 211] width 72 height 286
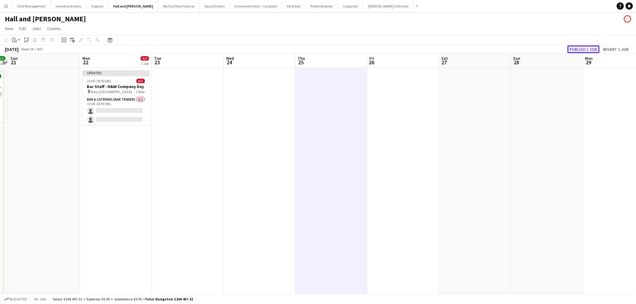
click at [576, 46] on button "Publish 1 job" at bounding box center [583, 49] width 32 height 8
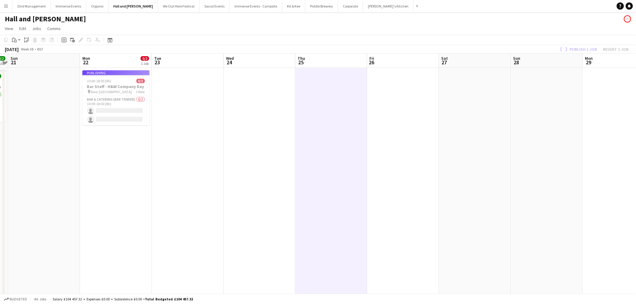
drag, startPoint x: 126, startPoint y: 82, endPoint x: 122, endPoint y: 80, distance: 4.6
click at [125, 84] on h3 "Bar Staff - H&W Company Day" at bounding box center [115, 86] width 67 height 5
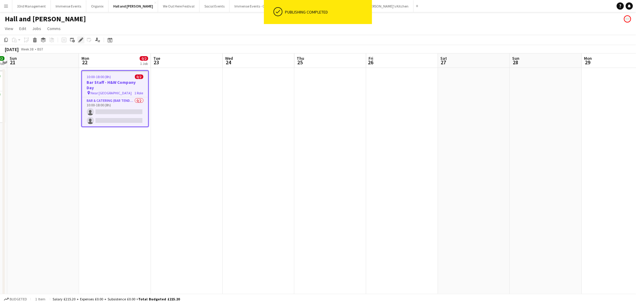
click at [81, 40] on icon at bounding box center [80, 39] width 3 height 3
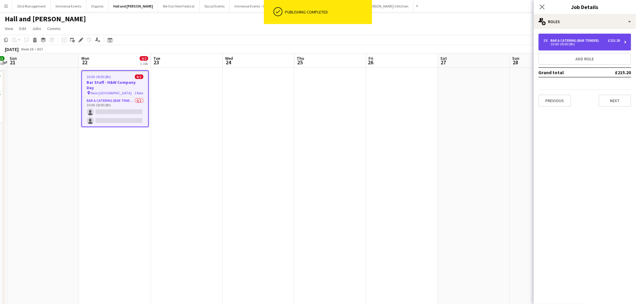
click at [548, 44] on div "10:00-18:00 (8h)" at bounding box center [581, 44] width 77 height 3
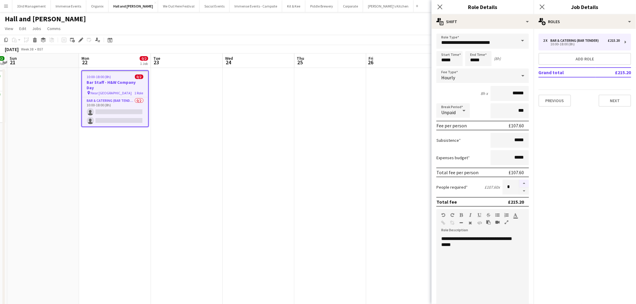
click at [520, 181] on button "button" at bounding box center [524, 184] width 10 height 8
click at [521, 182] on button "button" at bounding box center [524, 184] width 10 height 8
click at [522, 182] on button "button" at bounding box center [524, 184] width 10 height 8
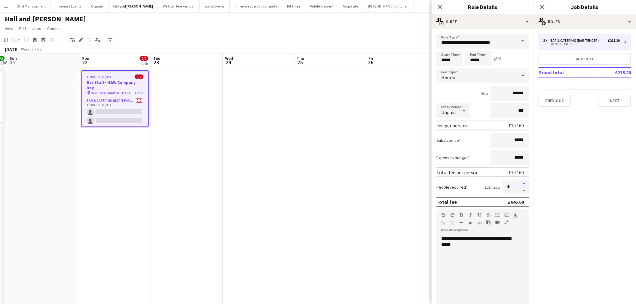
click at [521, 182] on button "button" at bounding box center [524, 184] width 10 height 8
type input "**"
drag, startPoint x: 470, startPoint y: 243, endPoint x: 424, endPoint y: 221, distance: 51.0
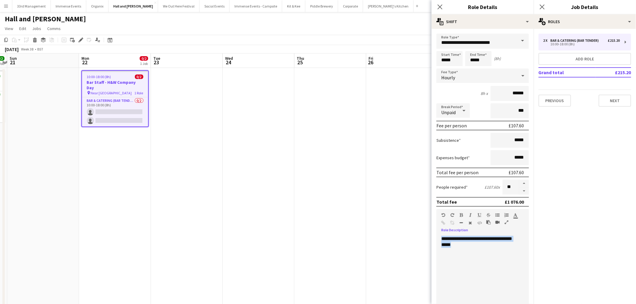
click at [426, 221] on body "Menu Boards Boards Boards All jobs Status Workforce Workforce My Workforce Recr…" at bounding box center [318, 196] width 636 height 392
drag, startPoint x: 486, startPoint y: 236, endPoint x: 484, endPoint y: 239, distance: 4.0
click at [485, 236] on div "**********" at bounding box center [479, 272] width 87 height 72
click at [452, 237] on div "**********" at bounding box center [479, 272] width 87 height 72
click at [506, 236] on div "**********" at bounding box center [479, 272] width 87 height 72
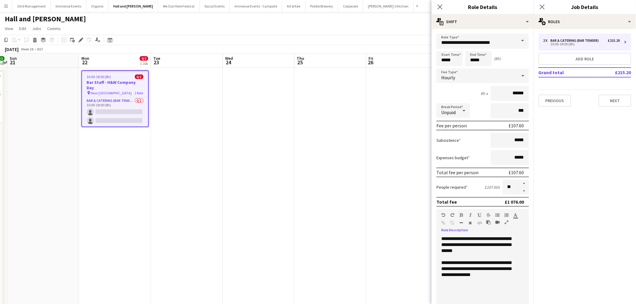
click at [516, 261] on div "**********" at bounding box center [479, 272] width 87 height 72
click at [492, 290] on div "**********" at bounding box center [479, 272] width 87 height 72
click at [521, 270] on div "**********" at bounding box center [479, 272] width 87 height 72
click at [520, 270] on div "**********" at bounding box center [479, 272] width 87 height 72
click at [521, 275] on div "**********" at bounding box center [479, 272] width 87 height 72
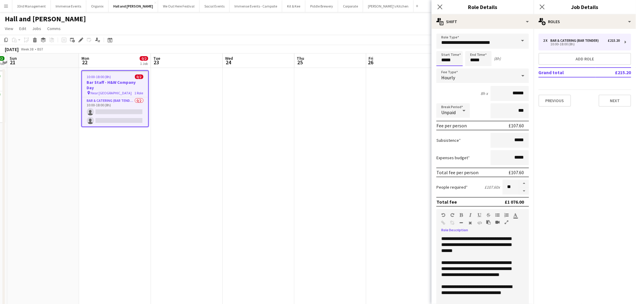
click at [457, 60] on input "*****" at bounding box center [449, 58] width 26 height 15
click at [442, 52] on input "*****" at bounding box center [449, 58] width 26 height 15
type input "*****"
click at [444, 44] on form "**********" at bounding box center [482, 205] width 102 height 343
click at [478, 61] on input "*****" at bounding box center [478, 58] width 26 height 15
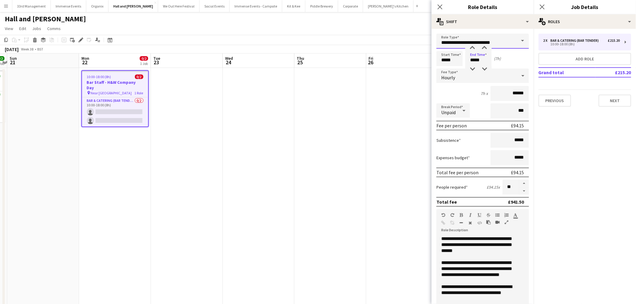
click at [476, 44] on input "**********" at bounding box center [482, 41] width 93 height 15
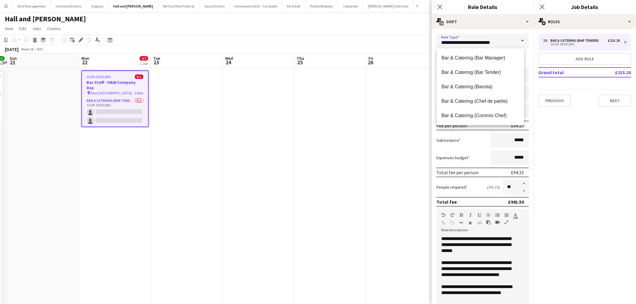
click at [481, 128] on div "Fee per person £94.15" at bounding box center [482, 126] width 93 height 10
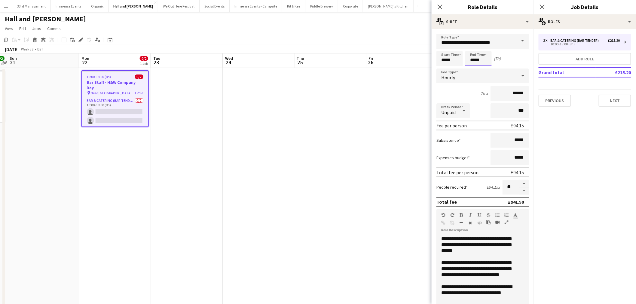
click at [474, 62] on input "*****" at bounding box center [478, 58] width 26 height 15
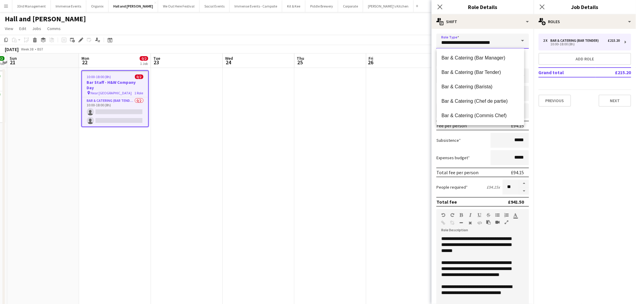
click at [471, 44] on input "**********" at bounding box center [482, 41] width 93 height 15
click at [484, 155] on div "Expenses budget *****" at bounding box center [482, 157] width 93 height 15
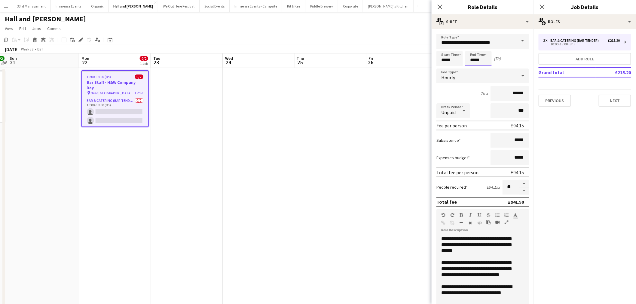
click at [475, 52] on input "*****" at bounding box center [478, 58] width 26 height 15
type input "*****"
click at [472, 49] on div at bounding box center [472, 48] width 12 height 6
drag, startPoint x: 518, startPoint y: 94, endPoint x: 507, endPoint y: 93, distance: 11.2
click at [507, 93] on input "******" at bounding box center [509, 93] width 38 height 15
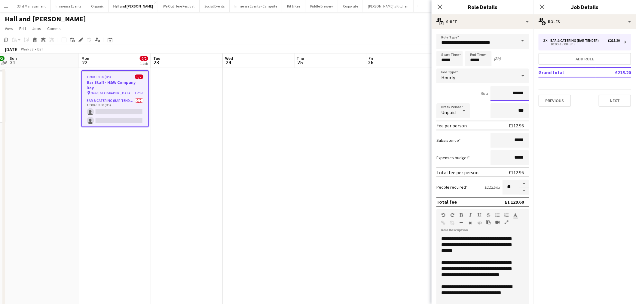
type input "******"
click at [502, 106] on input "***" at bounding box center [509, 110] width 38 height 15
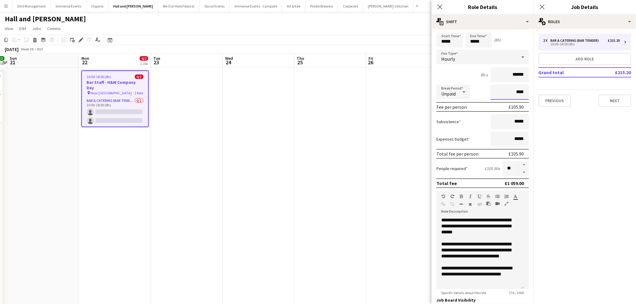
scroll to position [33, 0]
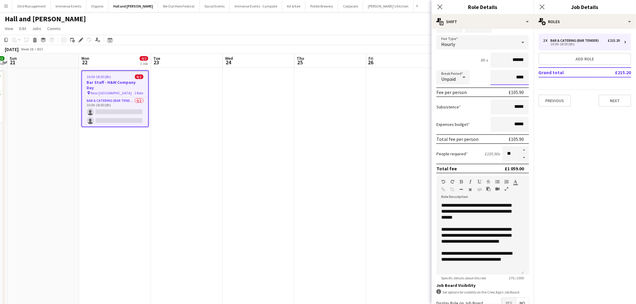
type input "****"
click at [401, 157] on app-date-cell at bounding box center [402, 211] width 72 height 286
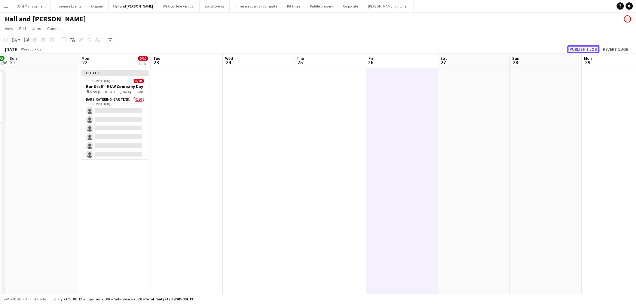
click at [577, 47] on button "Publish 1 job" at bounding box center [583, 49] width 32 height 8
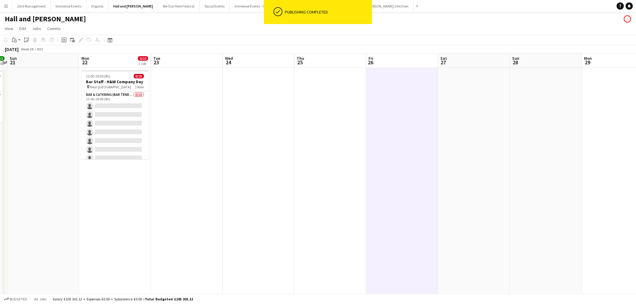
click at [96, 128] on app-card-role "Bar & Catering (Bar Tender) 0/10 11:00-19:00 (8h) single-neutral-actions single…" at bounding box center [114, 140] width 67 height 99
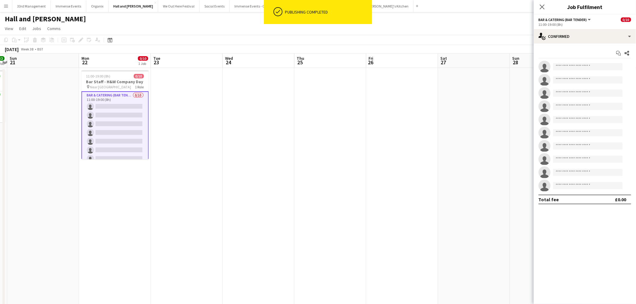
click at [104, 79] on h3 "Bar Staff - H&W Company Day" at bounding box center [114, 81] width 67 height 5
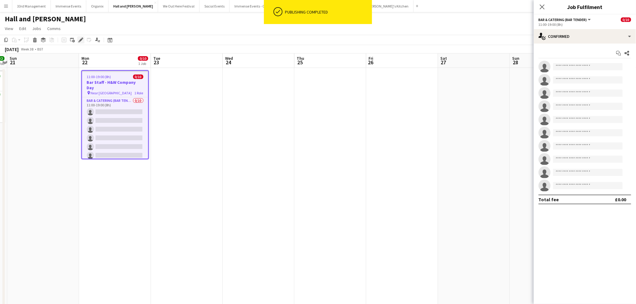
click at [81, 40] on icon at bounding box center [80, 39] width 3 height 3
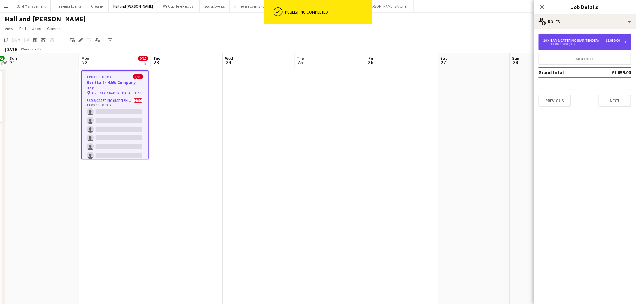
click at [544, 45] on div "11:00-19:00 (8h)" at bounding box center [581, 44] width 77 height 3
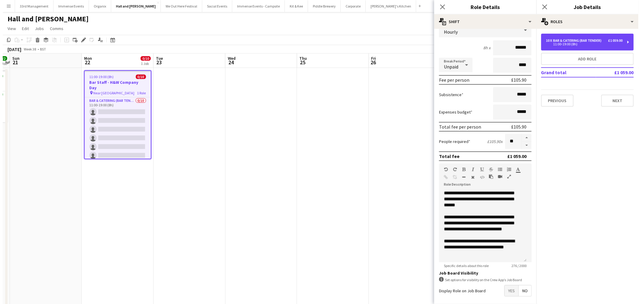
scroll to position [69, 0]
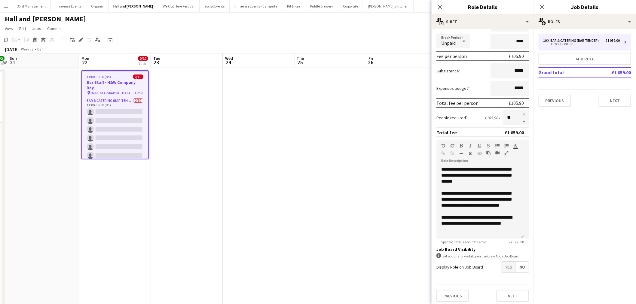
click at [502, 271] on mat-button-toggle-group "Yes No" at bounding box center [515, 266] width 27 height 11
click at [502, 269] on span "Yes" at bounding box center [509, 267] width 14 height 11
click at [503, 290] on span "Yes" at bounding box center [509, 295] width 14 height 11
click at [504, 277] on span "Yes" at bounding box center [509, 280] width 14 height 11
drag, startPoint x: 522, startPoint y: 294, endPoint x: 511, endPoint y: 289, distance: 12.0
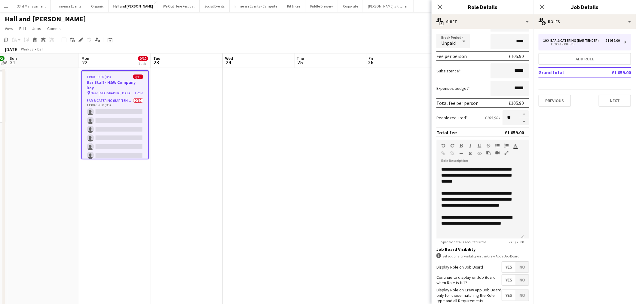
click at [522, 294] on span "No" at bounding box center [522, 295] width 13 height 11
click at [349, 198] on app-date-cell at bounding box center [330, 211] width 72 height 286
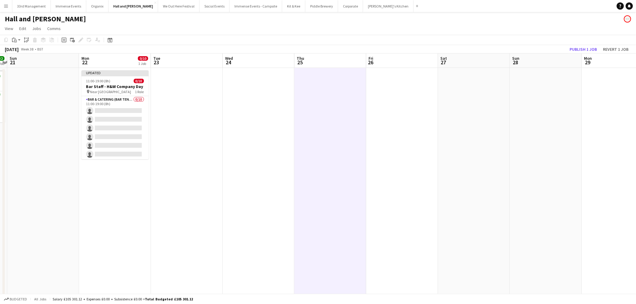
click at [566, 49] on div "Publish 1 job Revert 1 job" at bounding box center [599, 49] width 73 height 8
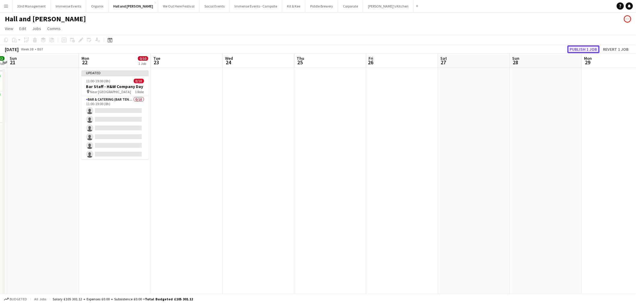
click at [572, 49] on button "Publish 1 job" at bounding box center [583, 49] width 32 height 8
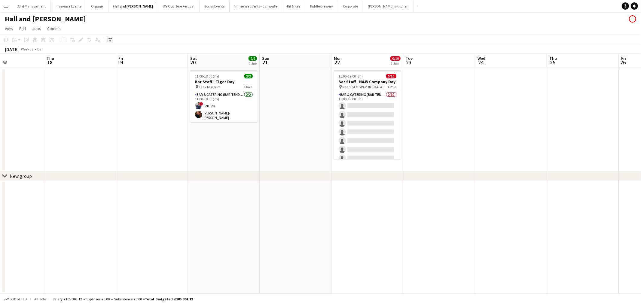
drag, startPoint x: 223, startPoint y: 125, endPoint x: 547, endPoint y: 119, distance: 324.3
click at [547, 119] on app-calendar-viewport "Mon 15 Tue 16 Wed 17 Thu 18 Fri 19 Sat 20 2/2 1 Job Sun 21 Mon 22 0/10 1 Job Tu…" at bounding box center [320, 173] width 641 height 240
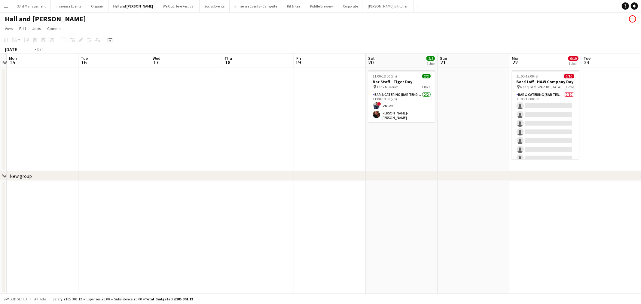
drag, startPoint x: 225, startPoint y: 143, endPoint x: 577, endPoint y: 149, distance: 351.6
click at [577, 149] on app-calendar-viewport "Sat 13 Sun 14 Mon 15 Tue 16 Wed 17 Thu 18 Fri 19 Sat 20 2/2 1 Job Sun 21 Mon 22…" at bounding box center [320, 173] width 641 height 240
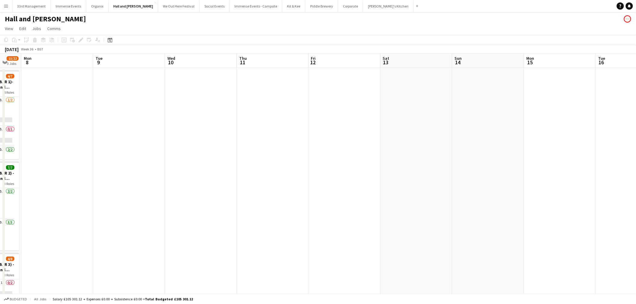
drag, startPoint x: 641, startPoint y: 150, endPoint x: 282, endPoint y: 164, distance: 358.4
click at [568, 146] on app-calendar-viewport "Fri 5 Sat 6 19/22 3 Jobs Sun 7 15/22 3 Jobs Mon 8 Tue 9 Wed 10 Thu 11 Fri 12 Sa…" at bounding box center [318, 217] width 636 height 328
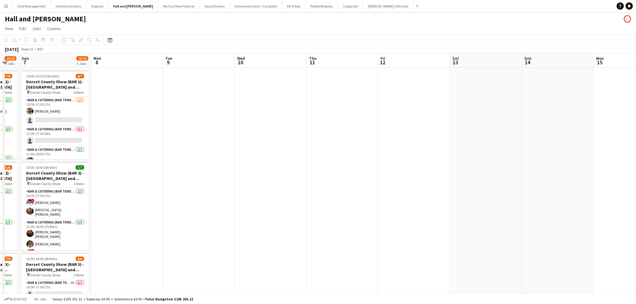
drag, startPoint x: 316, startPoint y: 161, endPoint x: 641, endPoint y: 151, distance: 324.4
click at [636, 151] on html "Menu Boards Boards Boards All jobs Status Workforce Workforce My Workforce Recr…" at bounding box center [318, 196] width 636 height 392
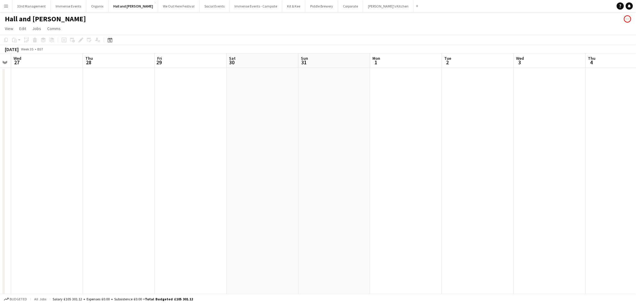
drag, startPoint x: 616, startPoint y: 143, endPoint x: 641, endPoint y: 143, distance: 24.6
click at [636, 143] on html "Menu Boards Boards Boards All jobs Status Workforce Workforce My Workforce Recr…" at bounding box center [318, 196] width 636 height 392
drag, startPoint x: 349, startPoint y: 162, endPoint x: 559, endPoint y: 170, distance: 211.1
click at [636, 157] on html "Menu Boards Boards Boards All jobs Status Workforce Workforce My Workforce Recr…" at bounding box center [318, 196] width 636 height 392
drag, startPoint x: 410, startPoint y: 172, endPoint x: 633, endPoint y: 174, distance: 223.0
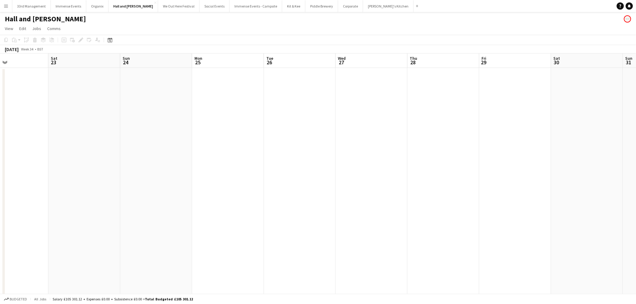
click at [600, 172] on app-calendar-viewport "Wed 20 Thu 21 Fri 22 Sat 23 Sun 24 Mon 25 Tue 26 Wed 27 Thu 28 Fri 29 Sat 30 Su…" at bounding box center [318, 217] width 636 height 328
drag, startPoint x: 231, startPoint y: 188, endPoint x: 641, endPoint y: 184, distance: 409.3
click at [609, 184] on app-calendar-viewport "Wed 13 Thu 14 Fri 15 Sat 16 Sun 17 Mon 18 Tue 19 Wed 20 Thu 21 Fri 22 Sat 23 Su…" at bounding box center [318, 217] width 636 height 328
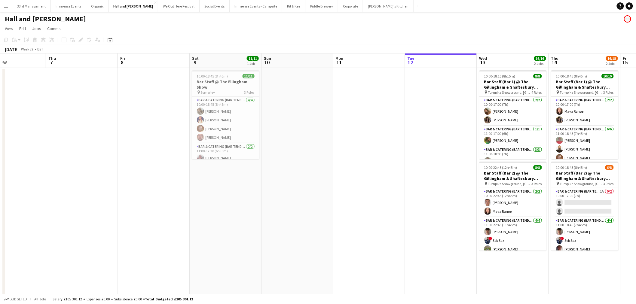
click at [588, 179] on app-calendar-viewport "Mon 4 Tue 5 Wed 6 Thu 7 Fri 8 Sat 9 11/11 1 Job Sun 10 Mon 11 Tue 12 Wed 13 16/…" at bounding box center [318, 217] width 636 height 328
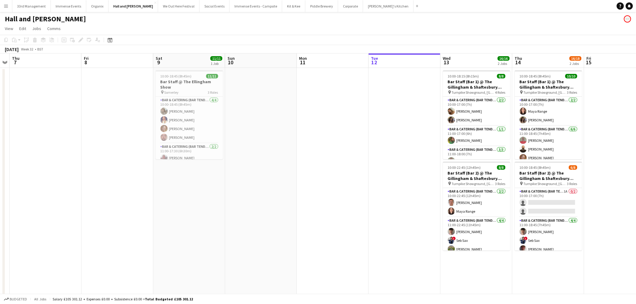
drag, startPoint x: 410, startPoint y: 160, endPoint x: 217, endPoint y: 186, distance: 194.6
click at [218, 186] on app-calendar-viewport "Mon 4 Tue 5 Wed 6 Thu 7 Fri 8 Sat 9 11/11 1 Job Sun 10 Mon 11 Tue 12 Wed 13 16/…" at bounding box center [318, 217] width 636 height 328
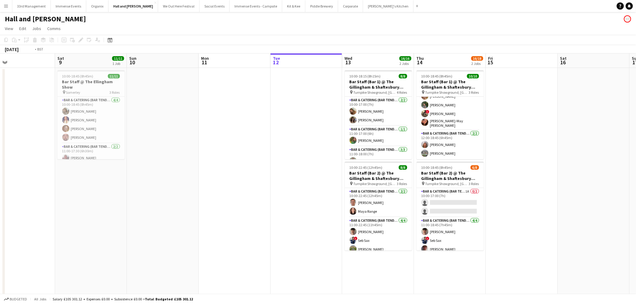
scroll to position [0, 234]
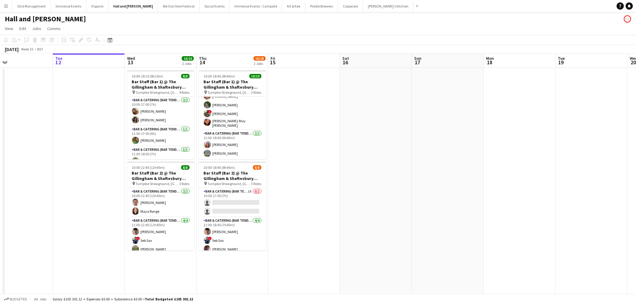
drag, startPoint x: 513, startPoint y: 151, endPoint x: 350, endPoint y: 149, distance: 162.6
click at [352, 148] on app-calendar-viewport "Fri 8 Sat 9 11/11 1 Job Sun 10 Mon 11 Tue 12 Wed 13 16/16 2 Jobs Thu 14 16/18 2…" at bounding box center [318, 217] width 636 height 328
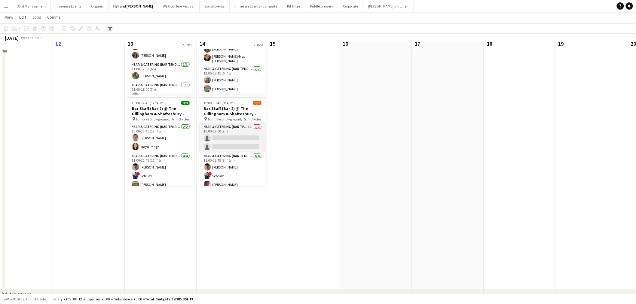
scroll to position [53, 0]
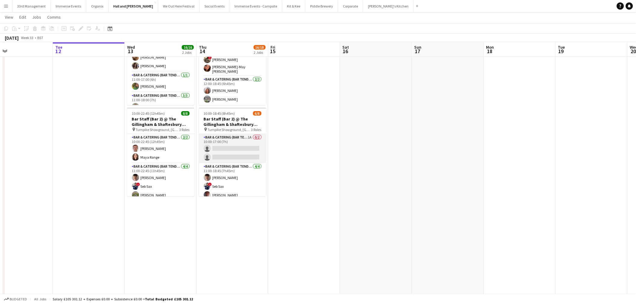
click at [236, 150] on app-card-role "Bar & Catering (Bar Tender) 1A 0/2 10:00-17:00 (7h) single-neutral-actions sing…" at bounding box center [232, 148] width 67 height 29
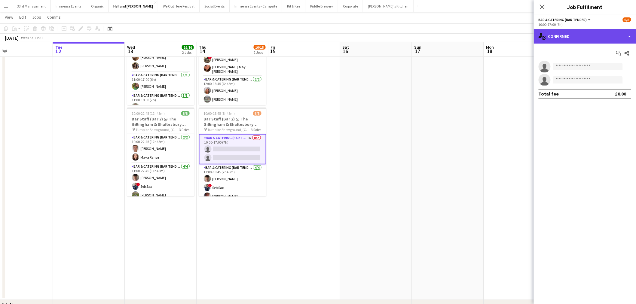
click at [566, 32] on div "single-neutral-actions-check-2 Confirmed" at bounding box center [585, 36] width 102 height 14
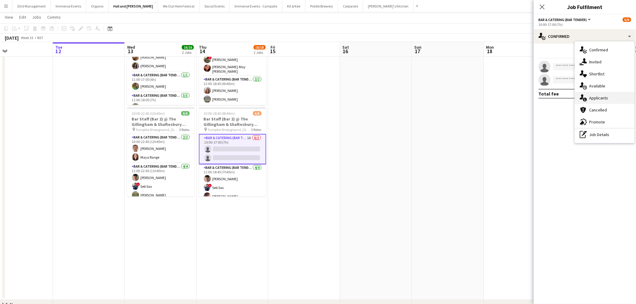
click at [590, 96] on div "single-neutral-actions-information Applicants" at bounding box center [604, 98] width 59 height 12
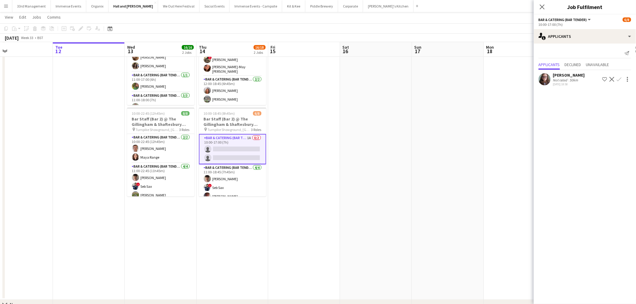
click at [546, 79] on app-user-avatar at bounding box center [544, 79] width 12 height 12
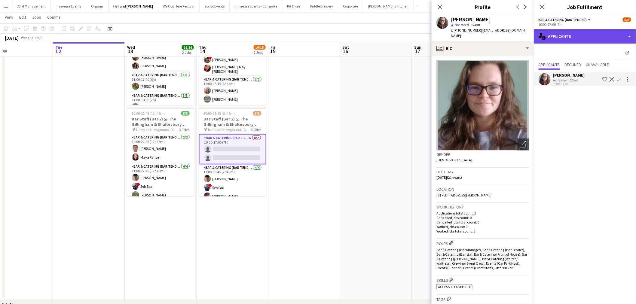
click at [557, 35] on div "single-neutral-actions-information Applicants" at bounding box center [585, 36] width 102 height 14
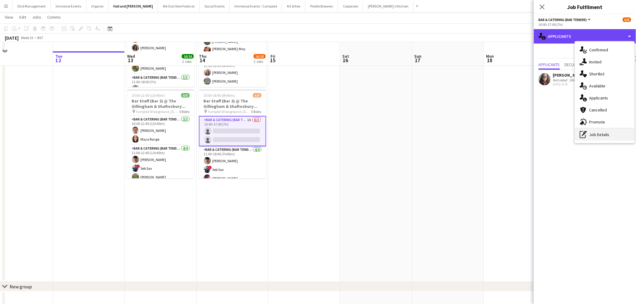
scroll to position [87, 0]
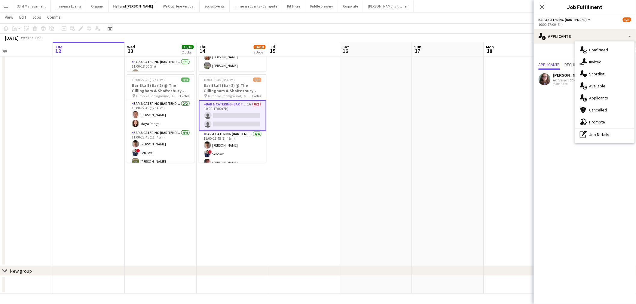
drag, startPoint x: 599, startPoint y: 135, endPoint x: 596, endPoint y: 133, distance: 3.9
click at [599, 134] on div "pen-write Job Details" at bounding box center [604, 135] width 59 height 12
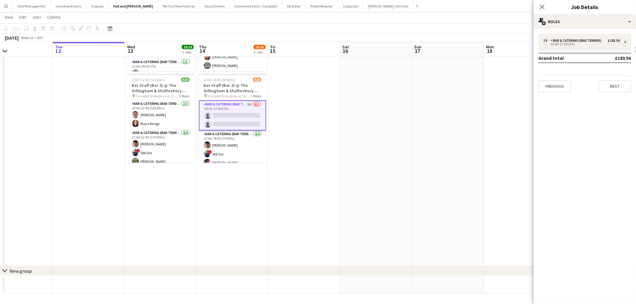
click at [233, 118] on app-card-role "Bar & Catering (Bar Tender) 1A 0/2 10:00-17:00 (7h) single-neutral-actions sing…" at bounding box center [232, 115] width 67 height 30
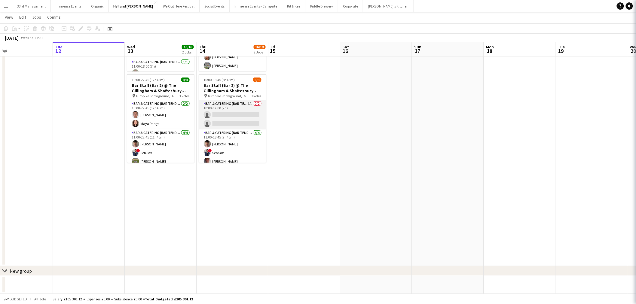
click at [233, 118] on app-card-role "Bar & Catering (Bar Tender) 1A 0/2 10:00-17:00 (7h) single-neutral-actions sing…" at bounding box center [232, 114] width 67 height 29
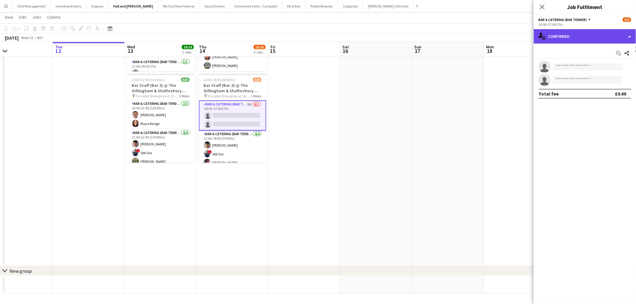
click at [581, 33] on div "single-neutral-actions-check-2 Confirmed" at bounding box center [585, 36] width 102 height 14
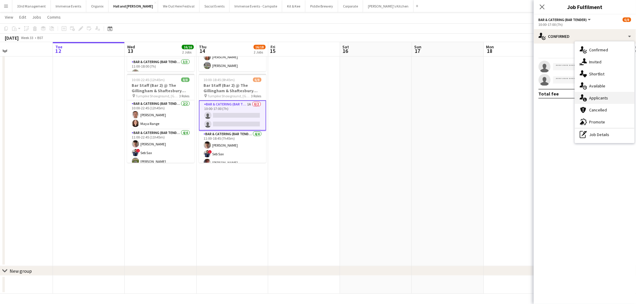
click at [612, 97] on div "single-neutral-actions-information Applicants" at bounding box center [604, 98] width 59 height 12
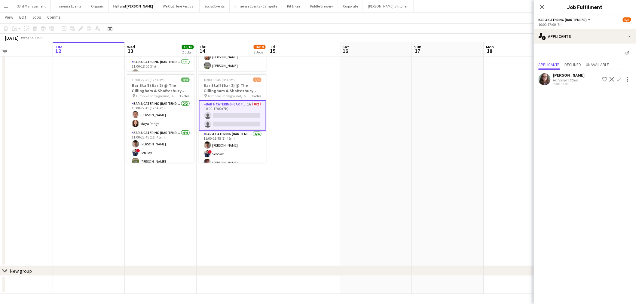
click at [367, 176] on app-date-cell at bounding box center [376, 123] width 72 height 286
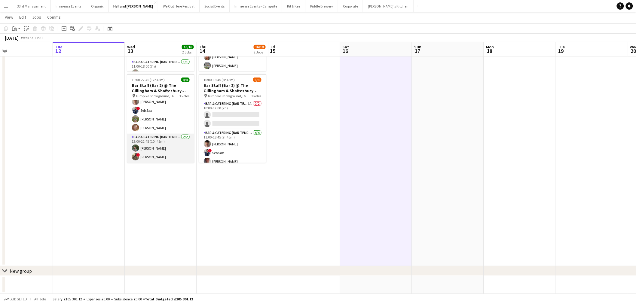
click at [158, 143] on app-card-role "Bar & Catering (Bar Tender) [DATE] 12:00-22:45 (10h45m) [PERSON_NAME] ! [PERSON…" at bounding box center [160, 148] width 67 height 29
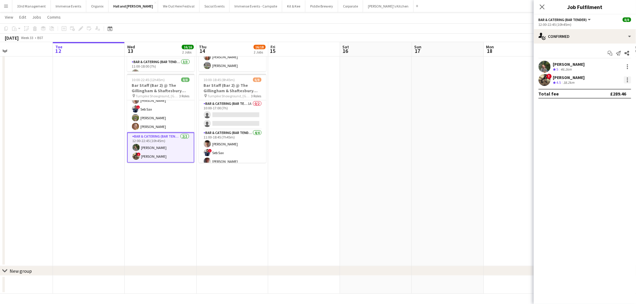
click at [630, 80] on div at bounding box center [627, 79] width 7 height 7
drag, startPoint x: 608, startPoint y: 149, endPoint x: 597, endPoint y: 135, distance: 17.8
click at [607, 149] on span "Remove" at bounding box center [607, 148] width 37 height 5
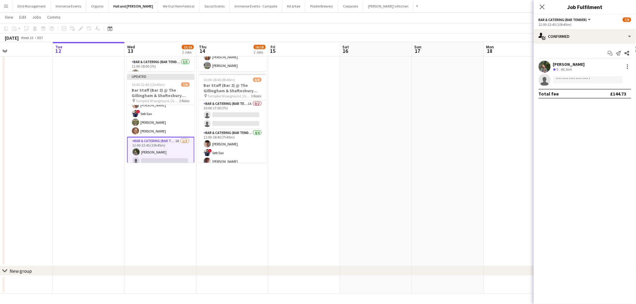
click at [563, 46] on div "Start chat Send notification Share [PERSON_NAME] Crew rating 5 46.1km single-ne…" at bounding box center [585, 74] width 102 height 60
click at [566, 38] on div "single-neutral-actions-check-2 Confirmed" at bounding box center [585, 36] width 102 height 14
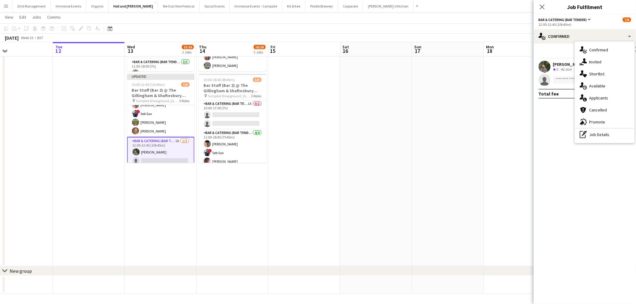
click at [610, 97] on div "single-neutral-actions-information Applicants" at bounding box center [604, 98] width 59 height 12
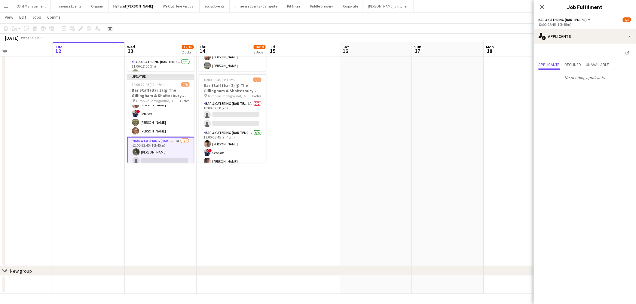
click at [399, 154] on app-date-cell at bounding box center [376, 123] width 72 height 286
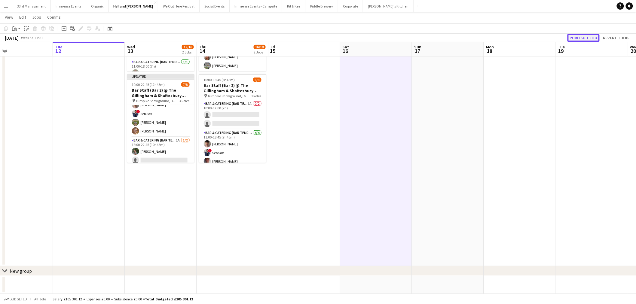
click at [587, 37] on button "Publish 1 job" at bounding box center [583, 38] width 32 height 8
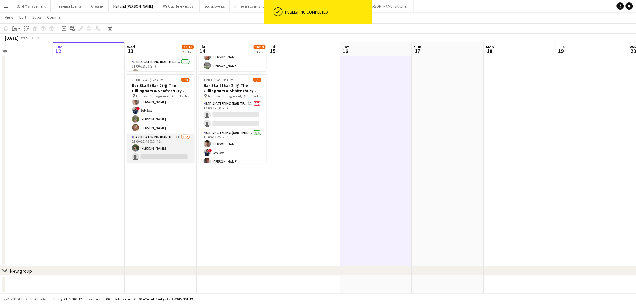
scroll to position [43, 0]
click at [165, 145] on app-card-role "Bar & Catering (Bar Tender) 1A [DATE] 12:00-22:45 (10h45m) [PERSON_NAME] single…" at bounding box center [160, 148] width 67 height 29
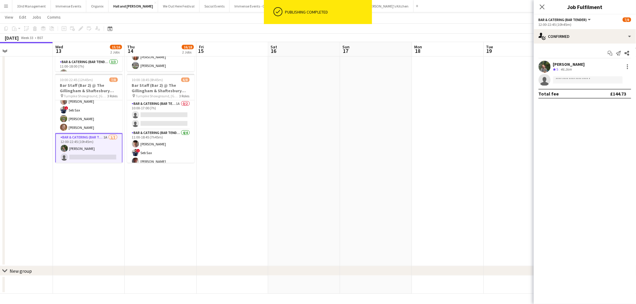
drag, startPoint x: 358, startPoint y: 181, endPoint x: 289, endPoint y: 189, distance: 69.5
click at [289, 189] on app-calendar-viewport "Sat 9 11/11 1 Job Sun 10 Mon 11 Tue 12 Wed 13 15/16 2 Jobs Thu 14 16/18 2 Jobs …" at bounding box center [318, 115] width 636 height 358
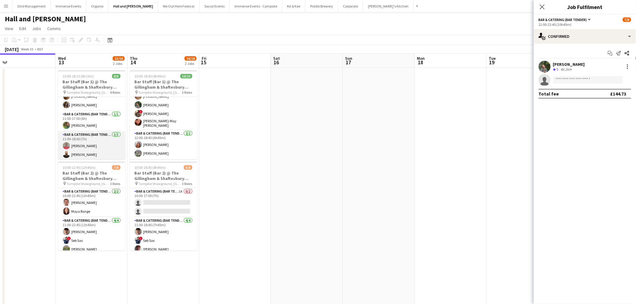
scroll to position [0, 0]
click at [86, 138] on app-card-role "Bar & Catering (Bar Tender) [DATE] 11:00-17:00 (6h) [PERSON_NAME]" at bounding box center [91, 136] width 67 height 20
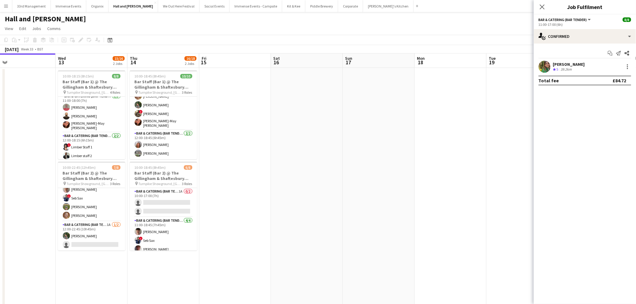
drag, startPoint x: 373, startPoint y: 125, endPoint x: 299, endPoint y: 77, distance: 88.4
click at [373, 124] on app-calendar-viewport "Sat 9 11/11 1 Job Sun 10 Mon 11 Tue 12 Wed 13 15/16 2 Jobs Thu 14 16/18 2 Jobs …" at bounding box center [318, 217] width 636 height 328
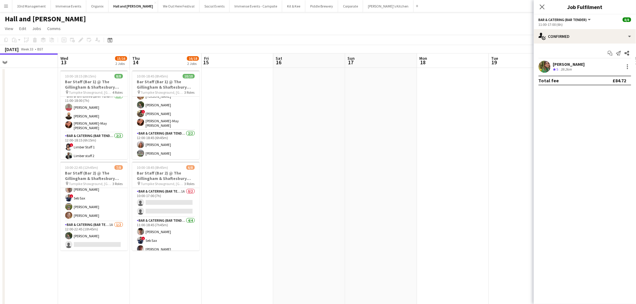
drag, startPoint x: 244, startPoint y: 46, endPoint x: 250, endPoint y: 45, distance: 5.8
click at [248, 43] on div "Copy Paste Paste Ctrl+V Paste with crew Ctrl+Shift+V Paste linked Job [GEOGRAPH…" at bounding box center [318, 44] width 636 height 19
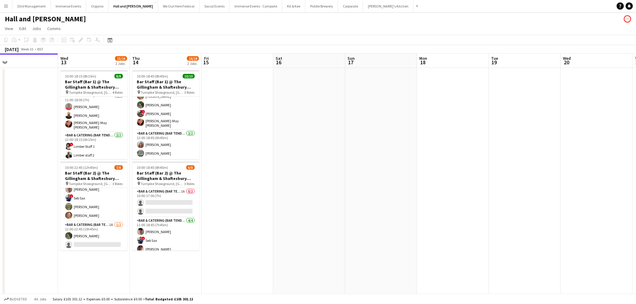
drag, startPoint x: 221, startPoint y: 20, endPoint x: 205, endPoint y: 19, distance: 16.3
click at [221, 22] on div "Hall and [PERSON_NAME]" at bounding box center [318, 17] width 636 height 11
